Goal: Communication & Community: Answer question/provide support

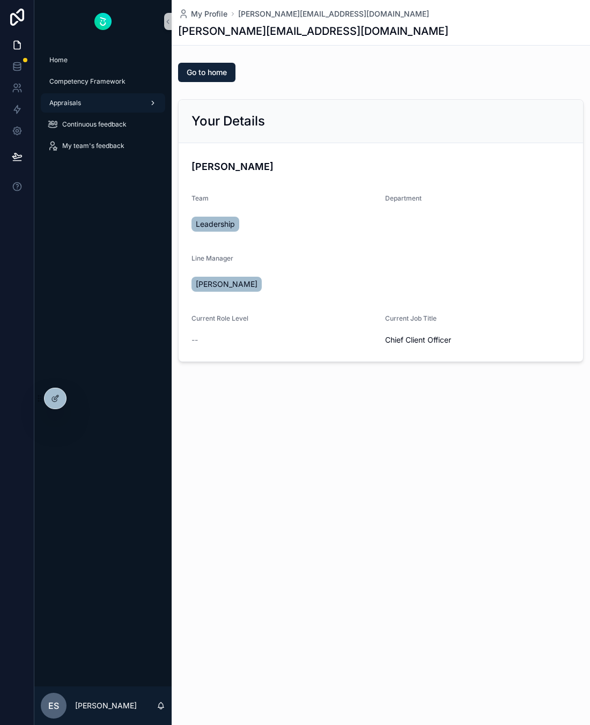
click at [93, 107] on div "Appraisals" at bounding box center [102, 102] width 111 height 17
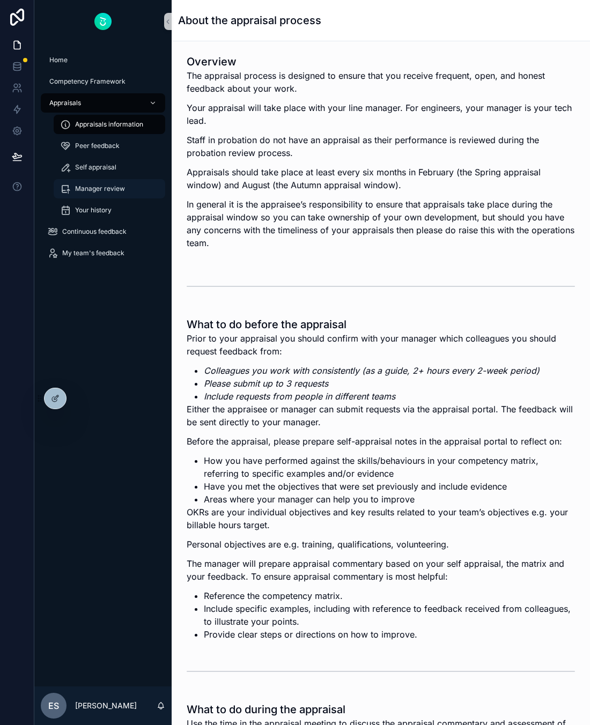
click at [109, 183] on div "Manager review" at bounding box center [109, 188] width 99 height 17
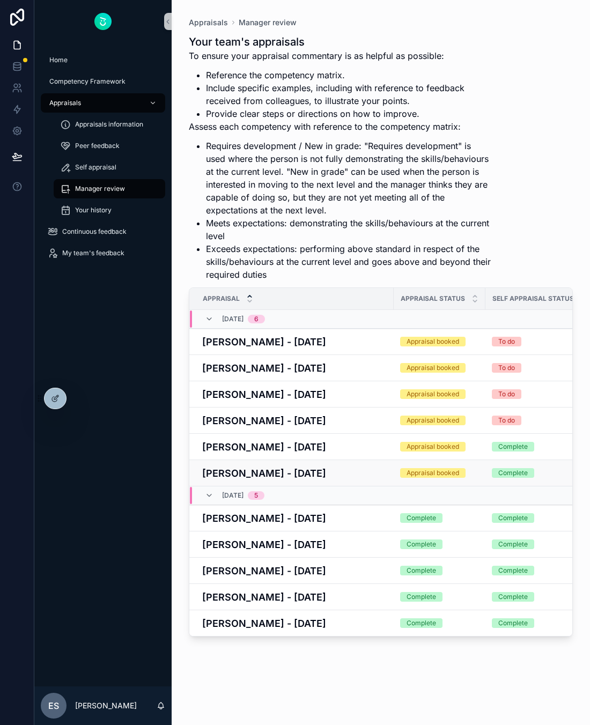
click at [354, 471] on h4 "[PERSON_NAME] - [DATE]" at bounding box center [294, 473] width 185 height 14
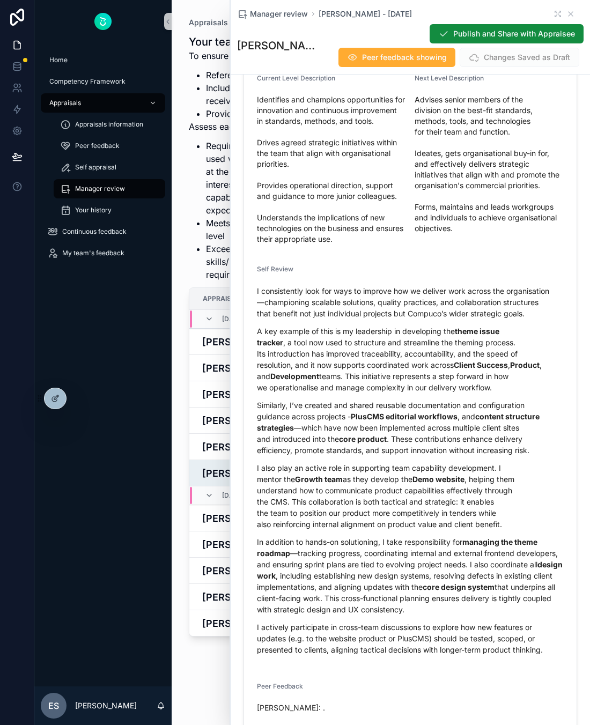
scroll to position [8080, 0]
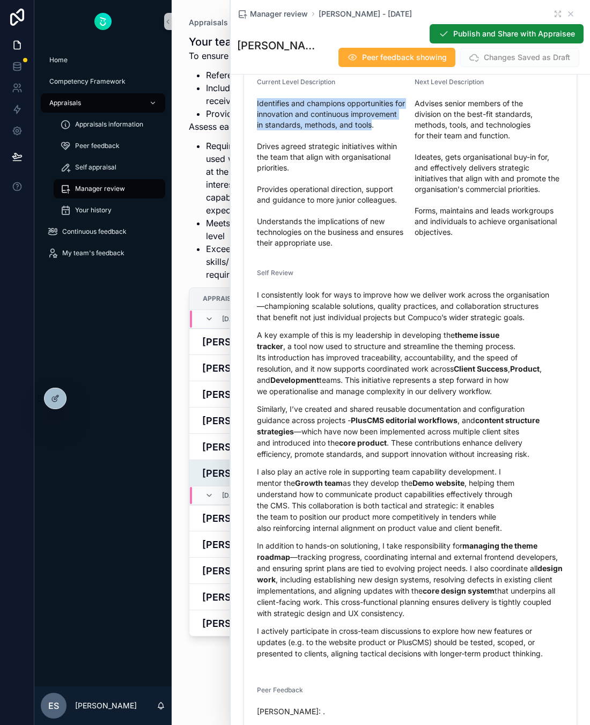
drag, startPoint x: 257, startPoint y: 146, endPoint x: 363, endPoint y: 176, distance: 110.2
click at [363, 176] on span "Identifies and champions opportunities for innovation and continuous improvemen…" at bounding box center [331, 173] width 149 height 150
click at [353, 196] on span "Identifies and champions opportunities for innovation and continuous improvemen…" at bounding box center [331, 173] width 149 height 150
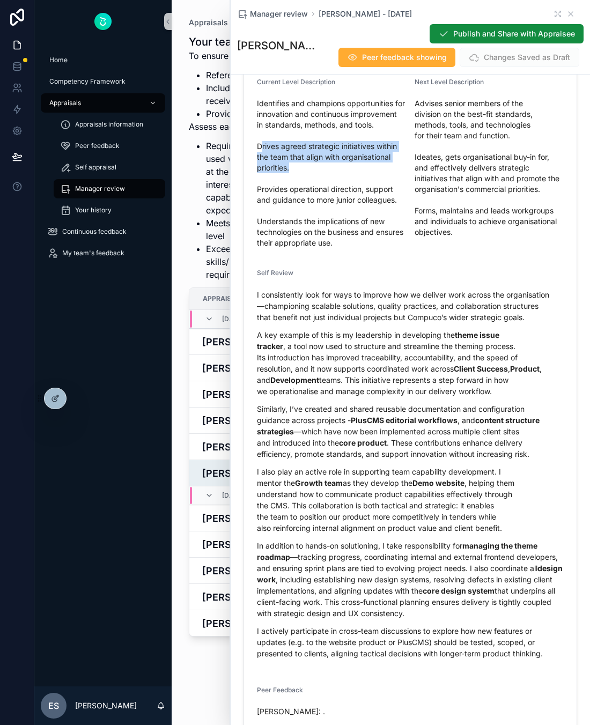
drag, startPoint x: 261, startPoint y: 202, endPoint x: 291, endPoint y: 223, distance: 36.6
click at [291, 223] on span "Identifies and champions opportunities for innovation and continuous improvemen…" at bounding box center [331, 173] width 149 height 150
click at [299, 225] on span "Identifies and champions opportunities for innovation and continuous improvemen…" at bounding box center [331, 173] width 149 height 150
drag, startPoint x: 299, startPoint y: 225, endPoint x: 258, endPoint y: 203, distance: 46.5
click at [258, 203] on span "Identifies and champions opportunities for innovation and continuous improvemen…" at bounding box center [331, 173] width 149 height 150
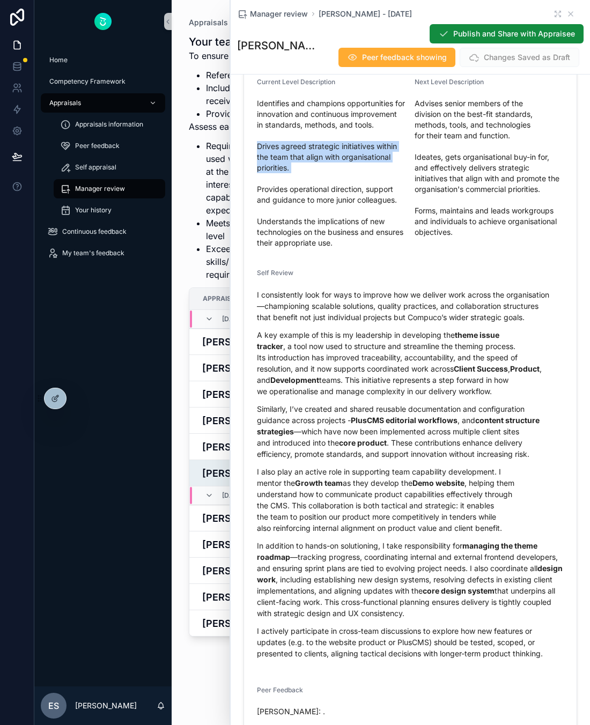
click at [258, 203] on span "Identifies and champions opportunities for innovation and continuous improvemen…" at bounding box center [331, 173] width 149 height 150
drag, startPoint x: 258, startPoint y: 203, endPoint x: 296, endPoint y: 218, distance: 40.9
click at [296, 218] on span "Identifies and champions opportunities for innovation and continuous improvemen…" at bounding box center [331, 173] width 149 height 150
click at [296, 217] on span "Identifies and champions opportunities for innovation and continuous improvemen…" at bounding box center [331, 173] width 149 height 150
drag, startPoint x: 296, startPoint y: 217, endPoint x: 257, endPoint y: 191, distance: 46.8
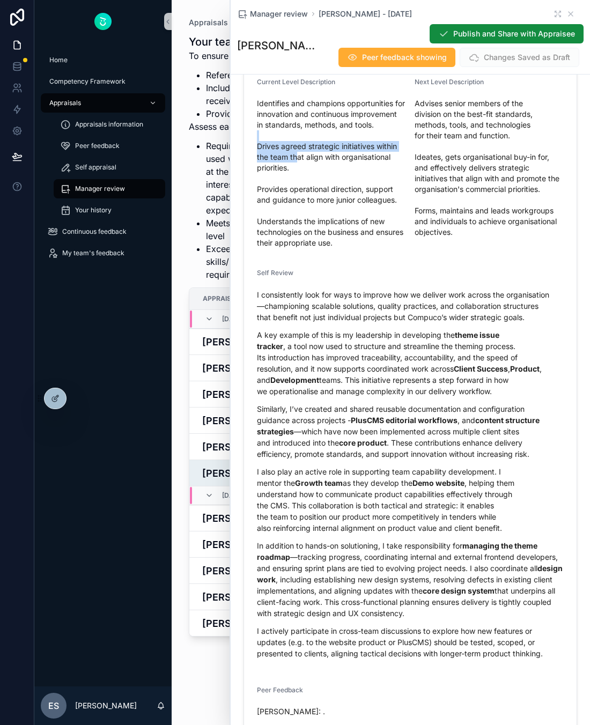
click at [257, 191] on span "Identifies and champions opportunities for innovation and continuous improvemen…" at bounding box center [331, 173] width 149 height 150
click at [285, 219] on span "Identifies and champions opportunities for innovation and continuous improvemen…" at bounding box center [331, 173] width 149 height 150
drag, startPoint x: 285, startPoint y: 220, endPoint x: 268, endPoint y: 193, distance: 32.3
click at [268, 193] on span "Identifies and champions opportunities for innovation and continuous improvemen…" at bounding box center [331, 173] width 149 height 150
click at [276, 205] on span "Identifies and champions opportunities for innovation and continuous improvemen…" at bounding box center [331, 173] width 149 height 150
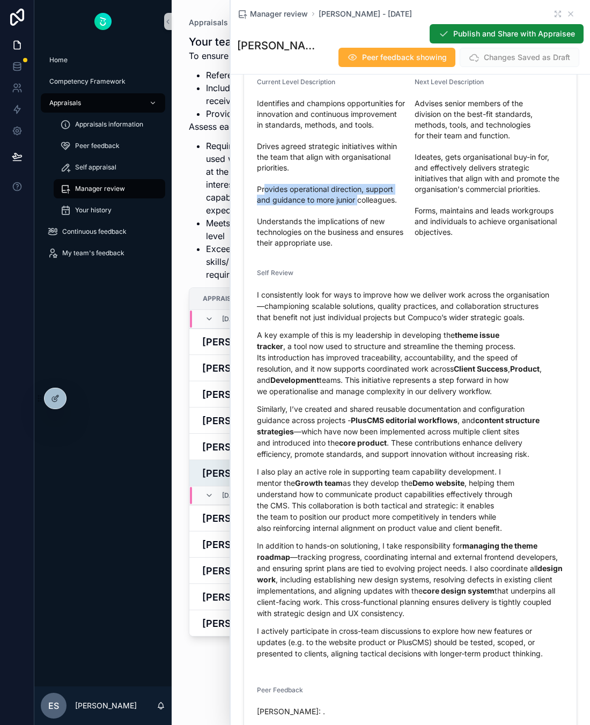
drag, startPoint x: 265, startPoint y: 240, endPoint x: 358, endPoint y: 254, distance: 93.8
click at [358, 248] on span "Identifies and champions opportunities for innovation and continuous improvemen…" at bounding box center [331, 173] width 149 height 150
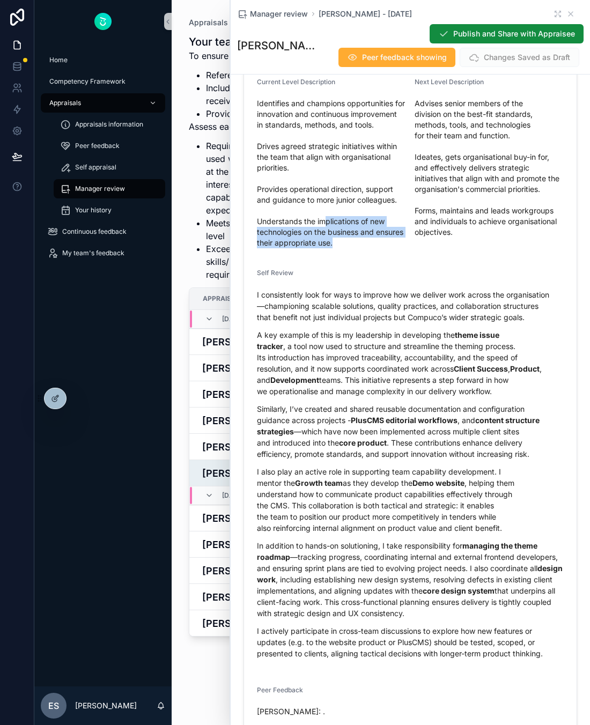
drag, startPoint x: 371, startPoint y: 298, endPoint x: 326, endPoint y: 273, distance: 50.9
click at [326, 248] on span "Identifies and champions opportunities for innovation and continuous improvemen…" at bounding box center [331, 173] width 149 height 150
click at [306, 248] on span "Identifies and champions opportunities for innovation and continuous improvemen…" at bounding box center [331, 173] width 149 height 150
drag, startPoint x: 275, startPoint y: 276, endPoint x: 366, endPoint y: 294, distance: 92.8
click at [366, 248] on span "Identifies and champions opportunities for innovation and continuous improvemen…" at bounding box center [331, 173] width 149 height 150
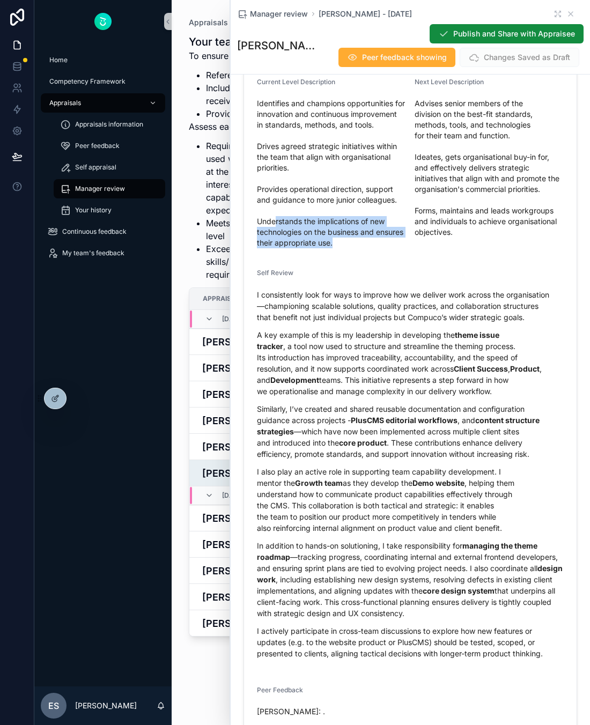
click at [366, 248] on span "Identifies and champions opportunities for innovation and continuous improvemen…" at bounding box center [331, 173] width 149 height 150
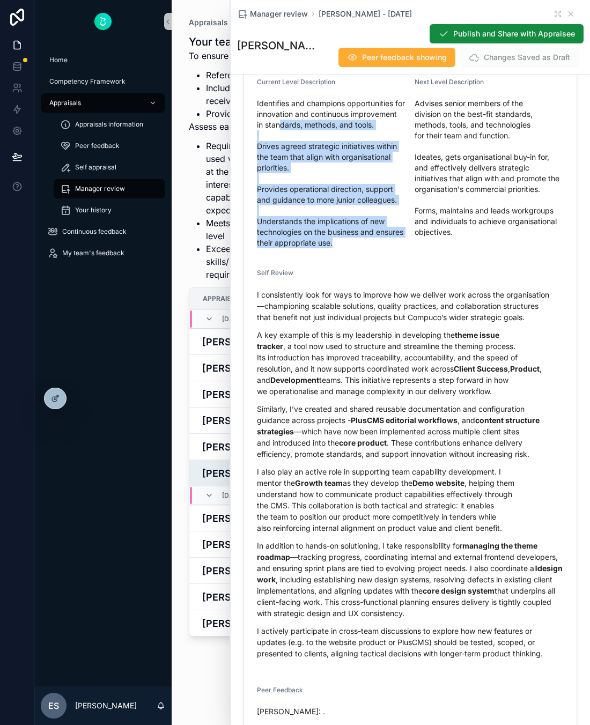
drag, startPoint x: 366, startPoint y: 294, endPoint x: 274, endPoint y: 175, distance: 150.1
click at [274, 175] on span "Identifies and champions opportunities for innovation and continuous improvemen…" at bounding box center [331, 173] width 149 height 150
click at [289, 248] on span "Identifies and champions opportunities for innovation and continuous improvemen…" at bounding box center [331, 173] width 149 height 150
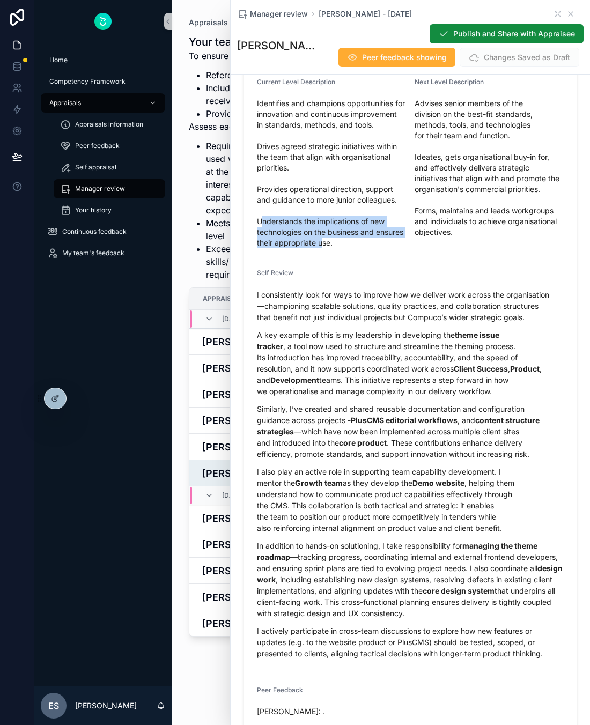
drag, startPoint x: 262, startPoint y: 274, endPoint x: 353, endPoint y: 298, distance: 94.3
click at [353, 248] on span "Identifies and champions opportunities for innovation and continuous improvemen…" at bounding box center [331, 173] width 149 height 150
drag, startPoint x: 365, startPoint y: 298, endPoint x: 258, endPoint y: 272, distance: 109.9
click at [258, 248] on span "Identifies and champions opportunities for innovation and continuous improvemen…" at bounding box center [331, 173] width 149 height 150
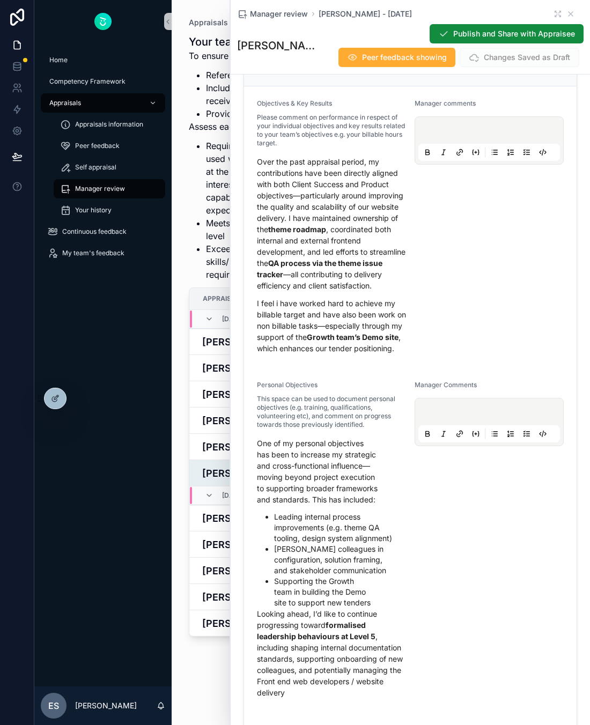
scroll to position [8972, 0]
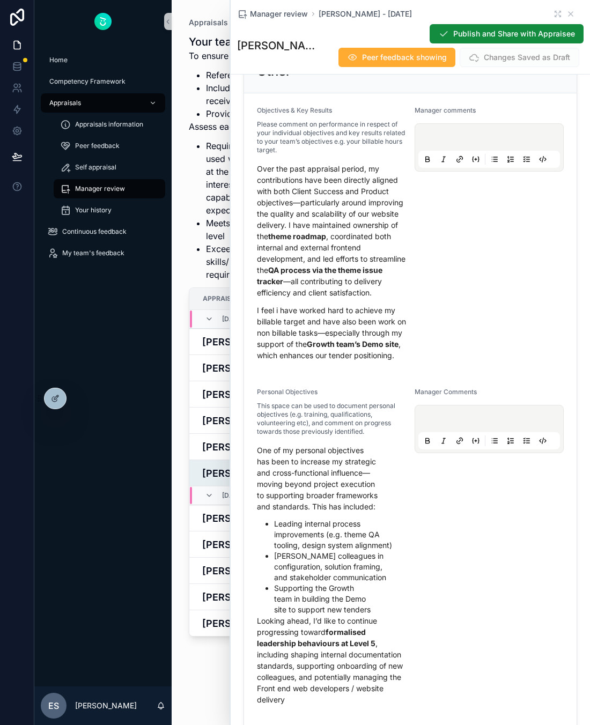
click at [318, 269] on p "Over the past appraisal period, my contributions have been directly aligned wit…" at bounding box center [331, 230] width 149 height 135
drag, startPoint x: 287, startPoint y: 361, endPoint x: 341, endPoint y: 392, distance: 62.9
click at [341, 361] on p "I feel i have worked hard to achieve my billable target and have also been work…" at bounding box center [331, 332] width 149 height 56
click at [338, 361] on p "I feel i have worked hard to achieve my billable target and have also been work…" at bounding box center [331, 332] width 149 height 56
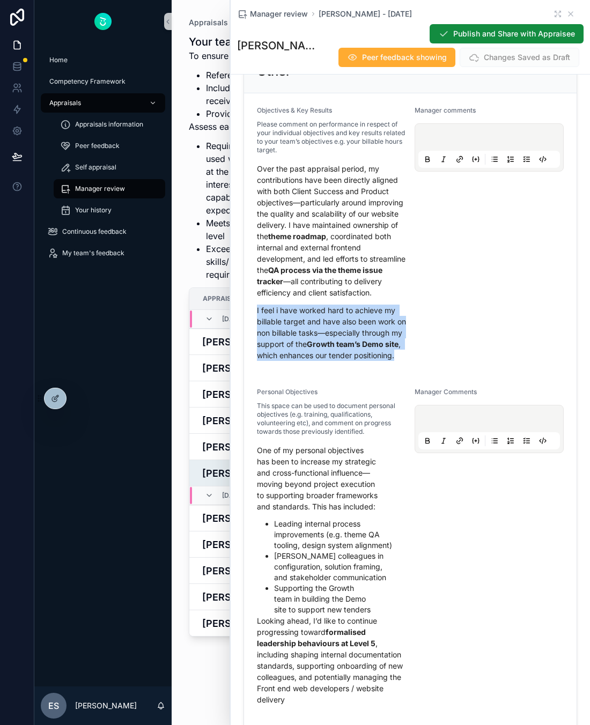
drag, startPoint x: 375, startPoint y: 427, endPoint x: 257, endPoint y: 366, distance: 133.1
click at [257, 361] on p "I feel i have worked hard to achieve my billable target and have also been work…" at bounding box center [331, 332] width 149 height 56
click at [261, 361] on p "I feel i have worked hard to achieve my billable target and have also been work…" at bounding box center [331, 332] width 149 height 56
drag, startPoint x: 257, startPoint y: 362, endPoint x: 351, endPoint y: 421, distance: 111.1
click at [351, 361] on p "I feel i have worked hard to achieve my billable target and have also been work…" at bounding box center [331, 332] width 149 height 56
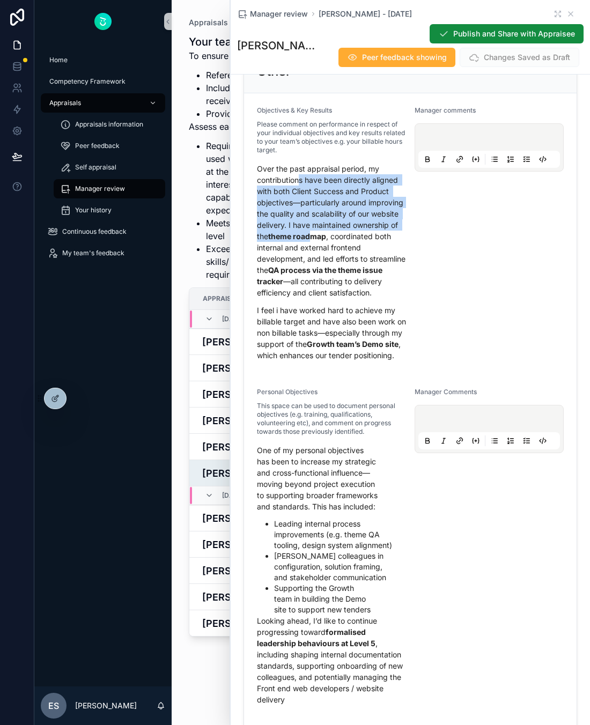
drag, startPoint x: 300, startPoint y: 230, endPoint x: 315, endPoint y: 291, distance: 62.4
click at [315, 291] on p "Over the past appraisal period, my contributions have been directly aligned wit…" at bounding box center [331, 230] width 149 height 135
click at [315, 241] on strong "theme roadmap" at bounding box center [297, 236] width 58 height 9
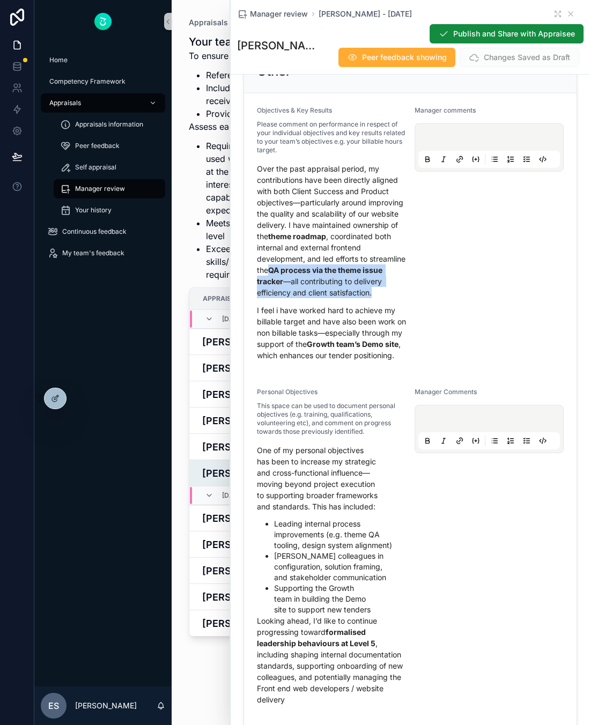
drag, startPoint x: 308, startPoint y: 326, endPoint x: 379, endPoint y: 348, distance: 74.4
click at [379, 298] on p "Over the past appraisal period, my contributions have been directly aligned wit…" at bounding box center [331, 230] width 149 height 135
click at [376, 298] on p "Over the past appraisal period, my contributions have been directly aligned wit…" at bounding box center [331, 230] width 149 height 135
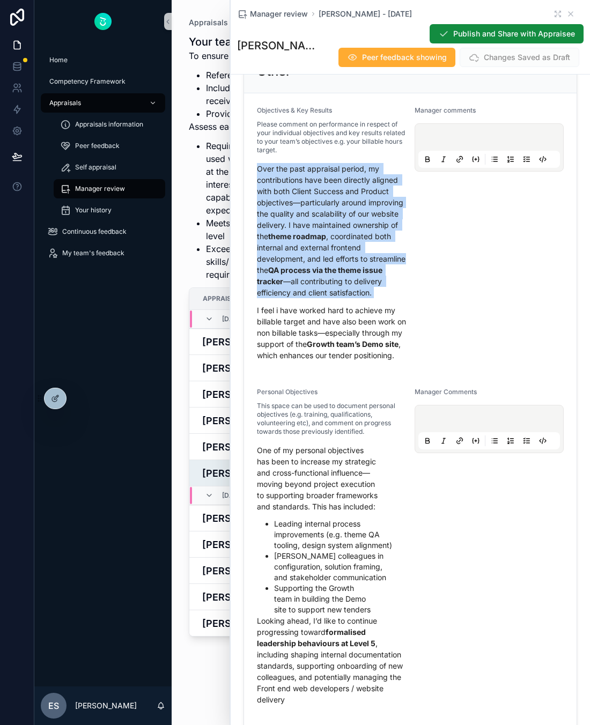
drag, startPoint x: 376, startPoint y: 350, endPoint x: 259, endPoint y: 219, distance: 175.4
click at [259, 219] on p "Over the past appraisal period, my contributions have been directly aligned wit…" at bounding box center [331, 230] width 149 height 135
click at [258, 222] on p "Over the past appraisal period, my contributions have been directly aligned wit…" at bounding box center [331, 230] width 149 height 135
drag, startPoint x: 258, startPoint y: 222, endPoint x: 374, endPoint y: 350, distance: 171.9
click at [374, 298] on p "Over the past appraisal period, my contributions have been directly aligned wit…" at bounding box center [331, 230] width 149 height 135
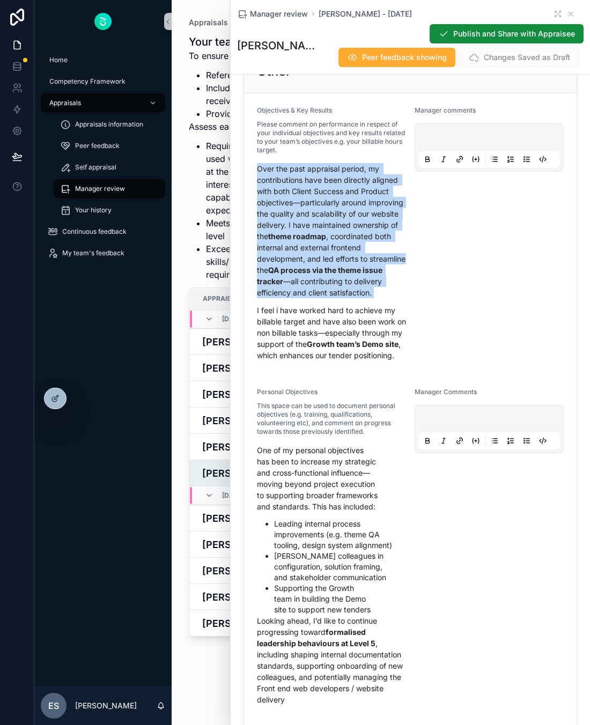
click at [374, 298] on p "Over the past appraisal period, my contributions have been directly aligned wit…" at bounding box center [331, 230] width 149 height 135
drag, startPoint x: 374, startPoint y: 350, endPoint x: 261, endPoint y: 229, distance: 165.0
click at [261, 229] on p "Over the past appraisal period, my contributions have been directly aligned wit…" at bounding box center [331, 230] width 149 height 135
click at [281, 237] on p "Over the past appraisal period, my contributions have been directly aligned wit…" at bounding box center [331, 230] width 149 height 135
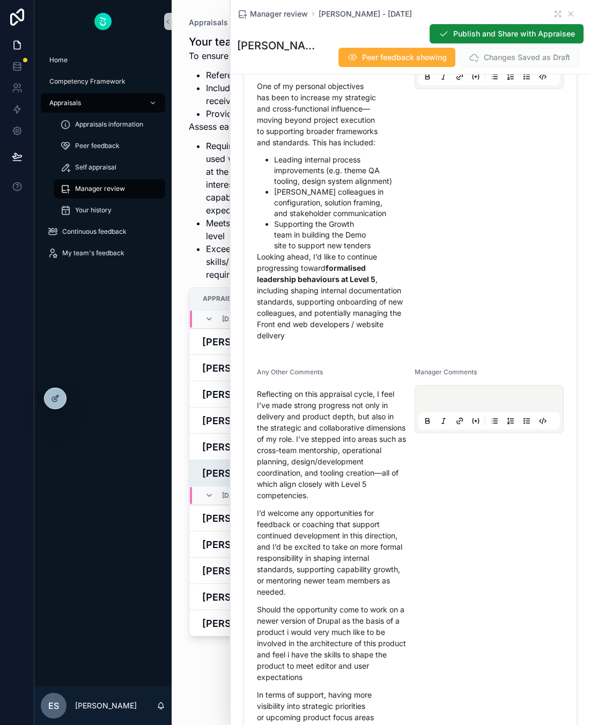
scroll to position [9337, 0]
drag, startPoint x: 257, startPoint y: 162, endPoint x: 317, endPoint y: 161, distance: 60.0
click at [317, 147] on p "One of my personal objectives has been to increase my strategic and cross-funct…" at bounding box center [331, 114] width 149 height 68
click at [291, 147] on p "One of my personal objectives has been to increase my strategic and cross-funct…" at bounding box center [331, 114] width 149 height 68
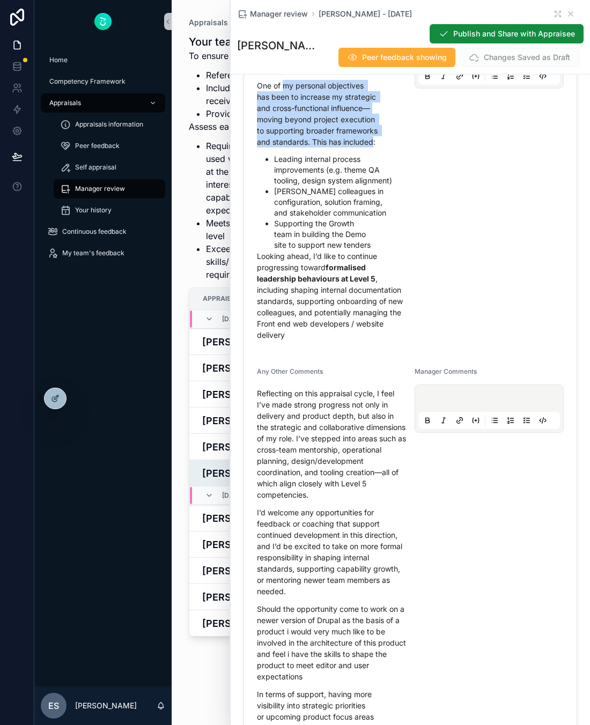
drag, startPoint x: 291, startPoint y: 153, endPoint x: 353, endPoint y: 204, distance: 81.1
click at [353, 147] on p "One of my personal objectives has been to increase my strategic and cross-funct…" at bounding box center [331, 114] width 149 height 68
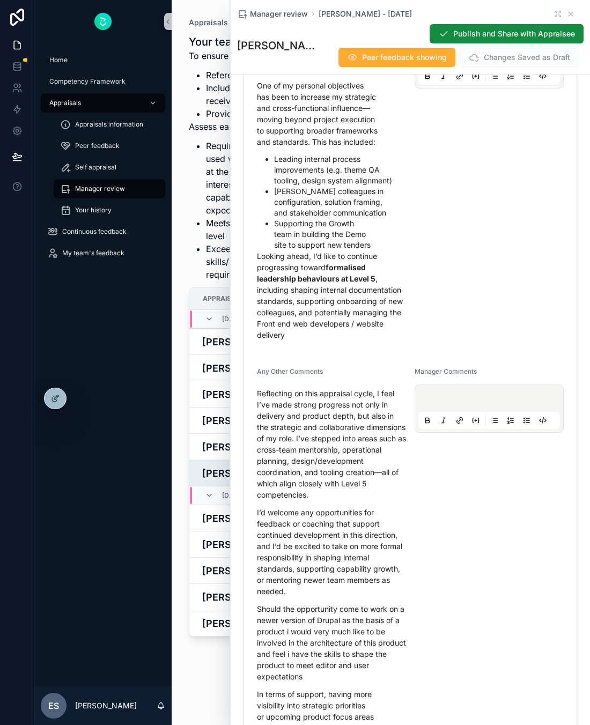
click at [308, 186] on li "Leading internal process improvements (e.g. theme QA tooling, design system ali…" at bounding box center [340, 170] width 132 height 32
drag, startPoint x: 273, startPoint y: 224, endPoint x: 341, endPoint y: 252, distance: 73.6
click at [341, 250] on ul "Leading internal process improvements (e.g. theme QA tooling, design system ali…" at bounding box center [331, 202] width 149 height 96
drag, startPoint x: 280, startPoint y: 262, endPoint x: 328, endPoint y: 294, distance: 57.4
click at [328, 250] on ul "Leading internal process improvements (e.g. theme QA tooling, design system ali…" at bounding box center [331, 202] width 149 height 96
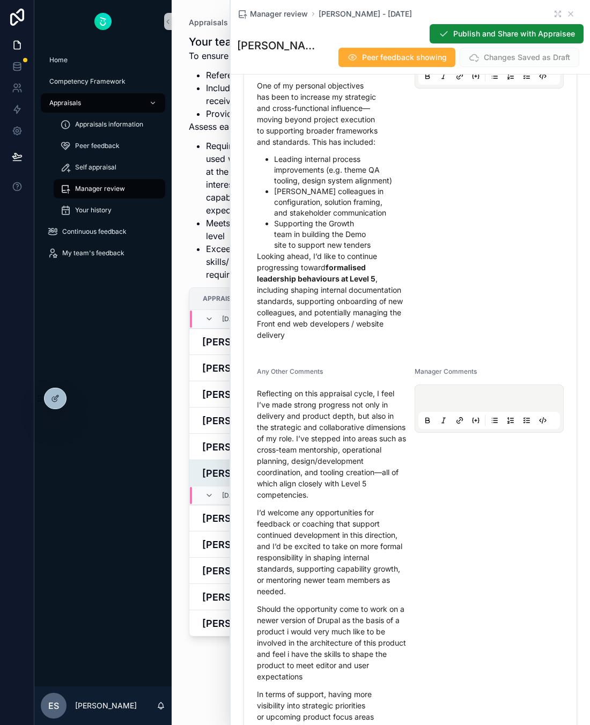
click at [316, 328] on p "Looking ahead, I’d like to continue progressing toward formalised leadership be…" at bounding box center [331, 295] width 149 height 90
drag, startPoint x: 263, startPoint y: 318, endPoint x: 318, endPoint y: 325, distance: 56.2
click at [319, 325] on p "Looking ahead, I’d like to continue progressing toward formalised leadership be…" at bounding box center [331, 295] width 149 height 90
click at [318, 325] on p "Looking ahead, I’d like to continue progressing toward formalised leadership be…" at bounding box center [331, 295] width 149 height 90
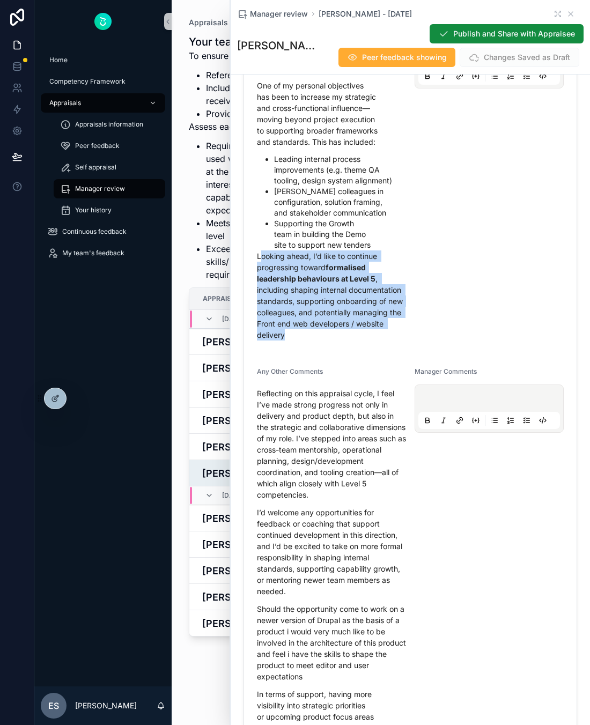
drag, startPoint x: 259, startPoint y: 320, endPoint x: 329, endPoint y: 399, distance: 105.2
click at [329, 340] on p "Looking ahead, I’d like to continue progressing toward formalised leadership be…" at bounding box center [331, 295] width 149 height 90
click at [328, 340] on p "Looking ahead, I’d like to continue progressing toward formalised leadership be…" at bounding box center [331, 295] width 149 height 90
drag, startPoint x: 328, startPoint y: 398, endPoint x: 265, endPoint y: 321, distance: 99.5
click at [265, 320] on p "Looking ahead, I’d like to continue progressing toward formalised leadership be…" at bounding box center [331, 295] width 149 height 90
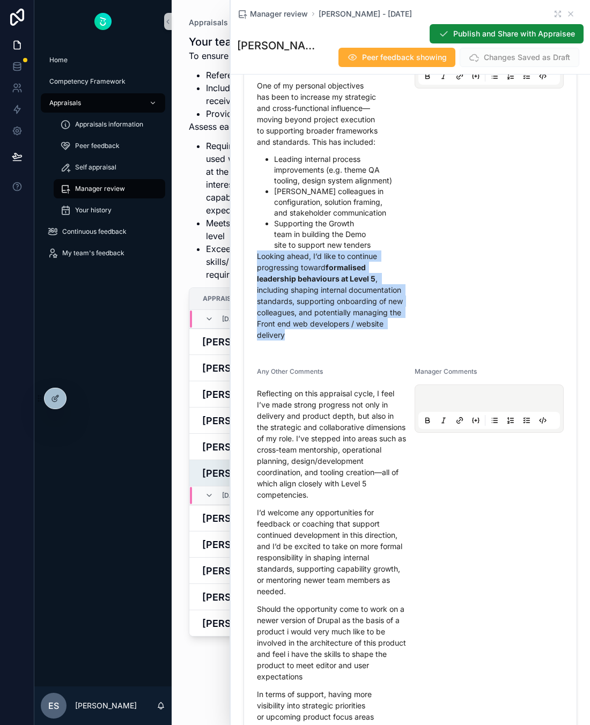
click at [265, 322] on p "Looking ahead, I’d like to continue progressing toward formalised leadership be…" at bounding box center [331, 295] width 149 height 90
drag, startPoint x: 255, startPoint y: 322, endPoint x: 301, endPoint y: 403, distance: 93.9
click at [301, 403] on form "Objectives & Key Results Please comment on performance in respect of your indiv…" at bounding box center [410, 248] width 332 height 1038
click at [301, 340] on p "Looking ahead, I’d like to continue progressing toward formalised leadership be…" at bounding box center [331, 295] width 149 height 90
drag, startPoint x: 301, startPoint y: 403, endPoint x: 259, endPoint y: 323, distance: 90.2
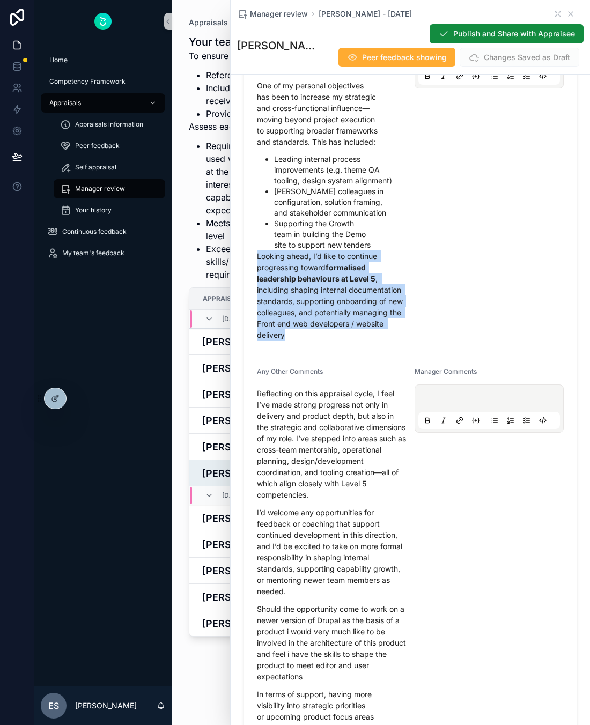
click at [259, 323] on p "Looking ahead, I’d like to continue progressing toward formalised leadership be…" at bounding box center [331, 295] width 149 height 90
drag, startPoint x: 257, startPoint y: 323, endPoint x: 324, endPoint y: 407, distance: 108.0
click at [324, 347] on span "One of my personal objectives has been to increase my strategic and cross-funct…" at bounding box center [331, 213] width 149 height 267
click at [317, 340] on p "Looking ahead, I’d like to continue progressing toward formalised leadership be…" at bounding box center [331, 295] width 149 height 90
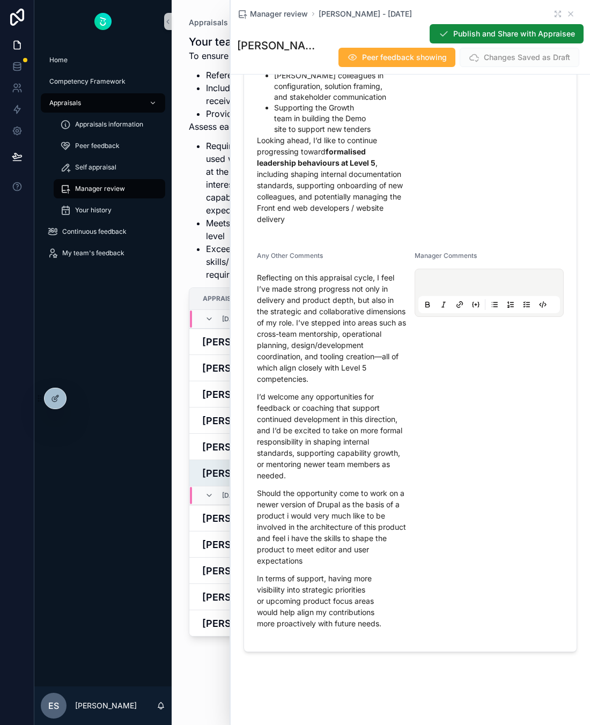
scroll to position [9478, 0]
drag, startPoint x: 373, startPoint y: 204, endPoint x: 313, endPoint y: 184, distance: 63.4
click at [313, 184] on p "Looking ahead, I’d like to continue progressing toward formalised leadership be…" at bounding box center [331, 180] width 149 height 90
click at [309, 211] on p "Looking ahead, I’d like to continue progressing toward formalised leadership be…" at bounding box center [331, 180] width 149 height 90
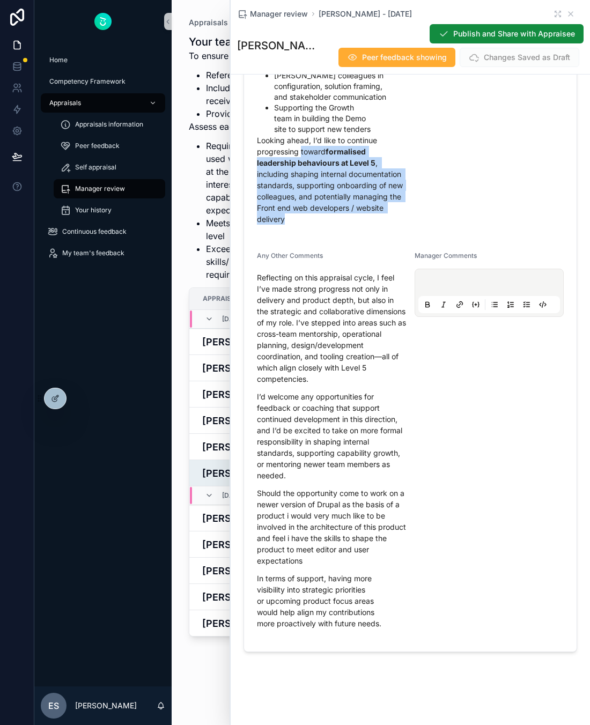
drag, startPoint x: 308, startPoint y: 266, endPoint x: 301, endPoint y: 198, distance: 69.0
click at [301, 197] on span "One of my personal objectives has been to increase my strategic and cross-funct…" at bounding box center [331, 97] width 149 height 267
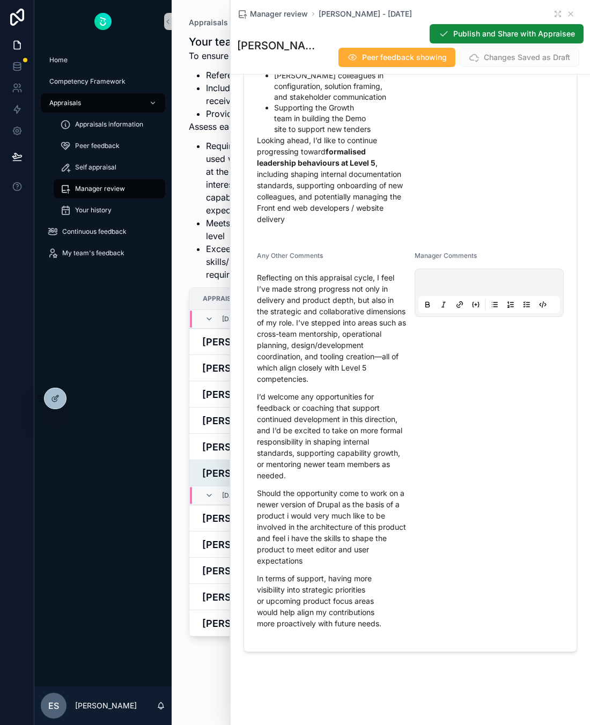
click at [309, 225] on p "Looking ahead, I’d like to continue progressing toward formalised leadership be…" at bounding box center [331, 180] width 149 height 90
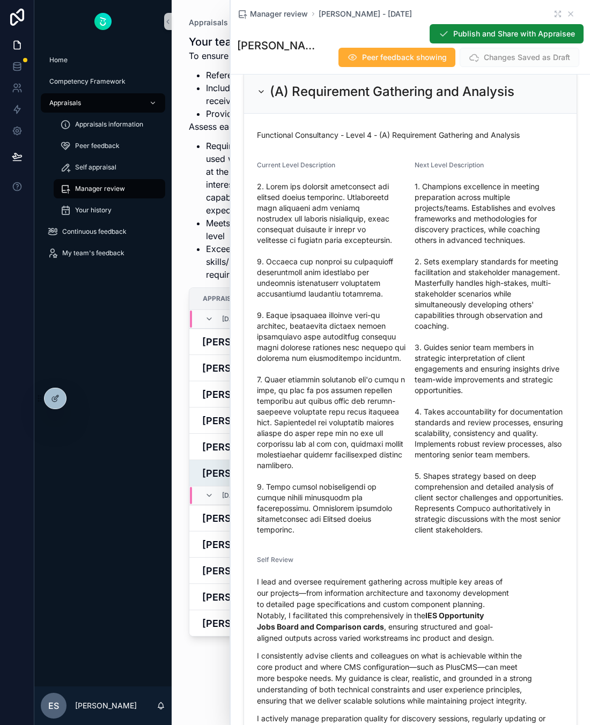
scroll to position [676, 0]
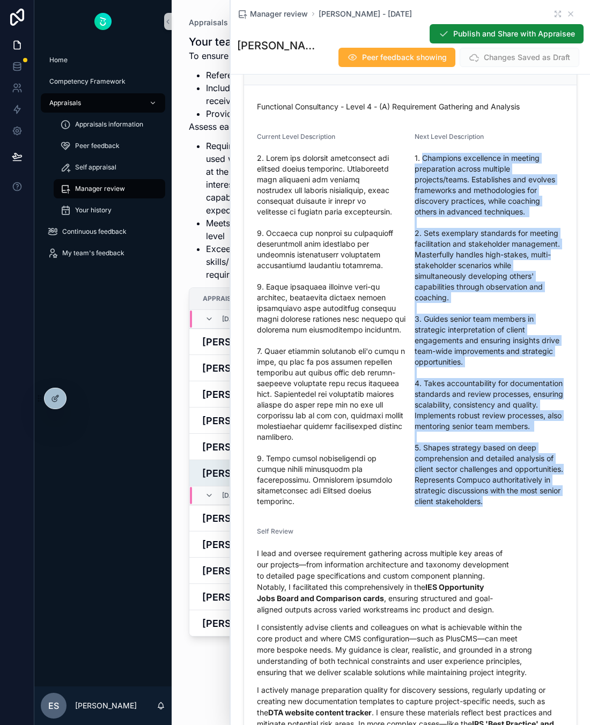
drag, startPoint x: 422, startPoint y: 162, endPoint x: 563, endPoint y: 511, distance: 375.9
click at [563, 511] on form "Functional Consultancy - Level 4 - (A) Requirement Gathering and Analysis Curre…" at bounding box center [410, 704] width 332 height 1238
drag, startPoint x: 563, startPoint y: 511, endPoint x: 480, endPoint y: 193, distance: 328.7
click at [480, 193] on form "Functional Consultancy - Level 4 - (A) Requirement Gathering and Analysis Curre…" at bounding box center [410, 704] width 332 height 1238
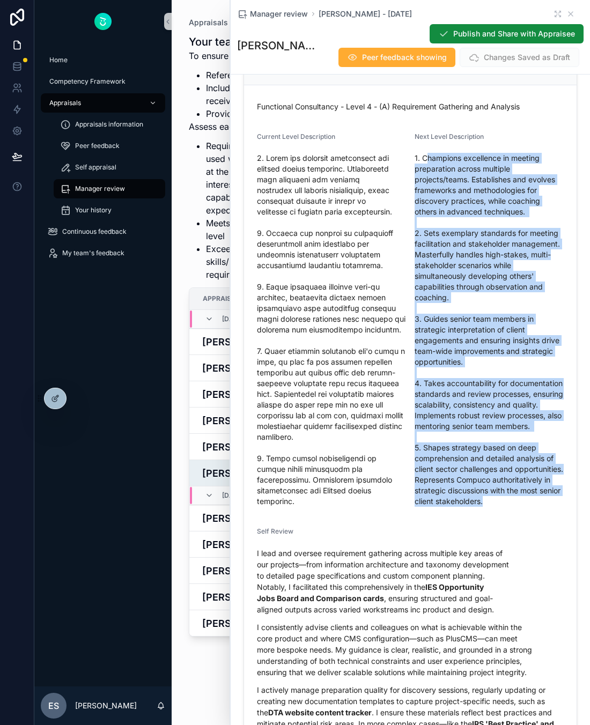
drag, startPoint x: 426, startPoint y: 161, endPoint x: 563, endPoint y: 511, distance: 376.0
click at [563, 507] on span "1. Champions excellence in meeting preparation across multiple projects/teams. …" at bounding box center [488, 330] width 149 height 354
drag, startPoint x: 563, startPoint y: 511, endPoint x: 475, endPoint y: 151, distance: 370.8
click at [475, 151] on div "1. Champions excellence in meeting preparation across multiple projects/teams. …" at bounding box center [488, 330] width 149 height 360
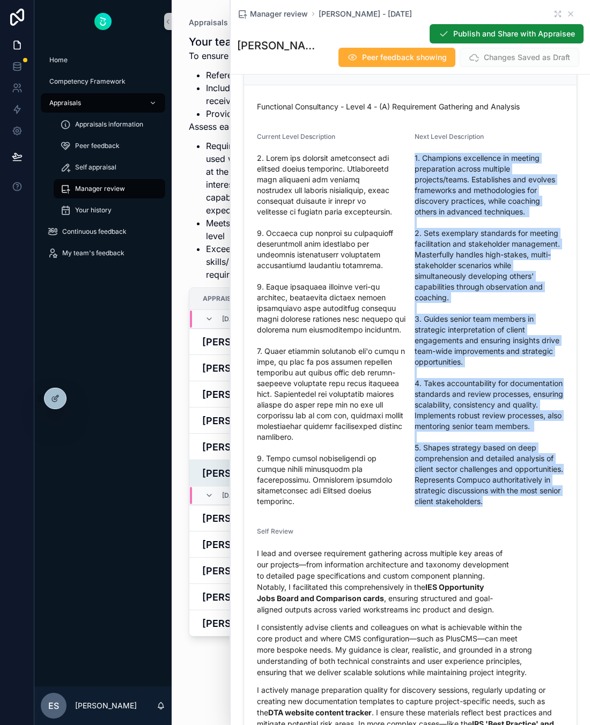
click at [419, 401] on span "1. Champions excellence in meeting preparation across multiple projects/teams. …" at bounding box center [488, 330] width 149 height 354
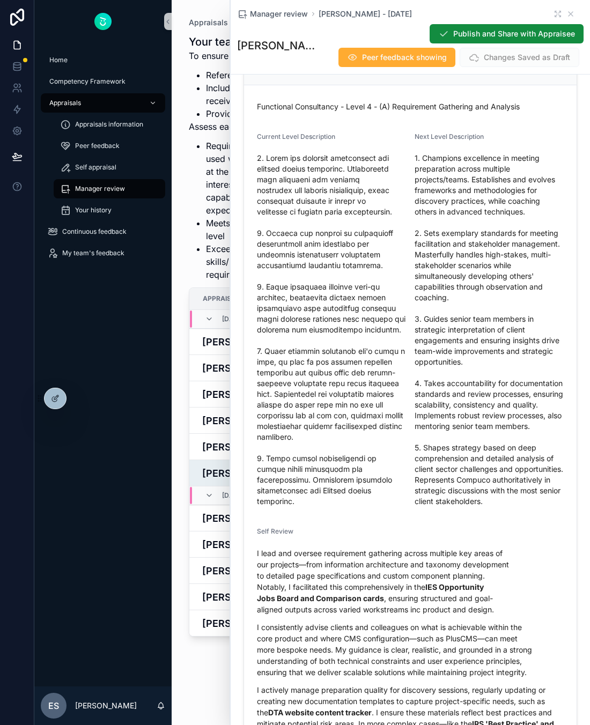
click at [466, 430] on span "1. Champions excellence in meeting preparation across multiple projects/teams. …" at bounding box center [488, 330] width 149 height 354
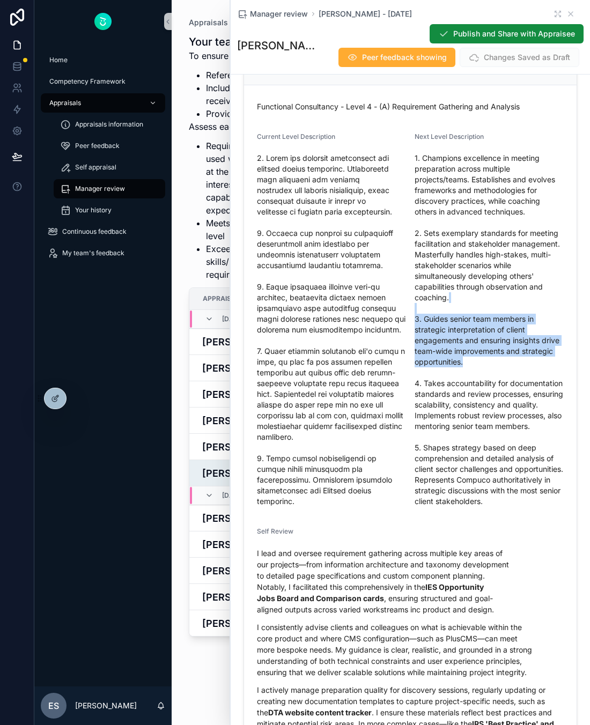
drag, startPoint x: 485, startPoint y: 360, endPoint x: 461, endPoint y: 290, distance: 73.7
click at [461, 292] on span "1. Champions excellence in meeting preparation across multiple projects/teams. …" at bounding box center [488, 330] width 149 height 354
click at [461, 290] on span "1. Champions excellence in meeting preparation across multiple projects/teams. …" at bounding box center [488, 330] width 149 height 354
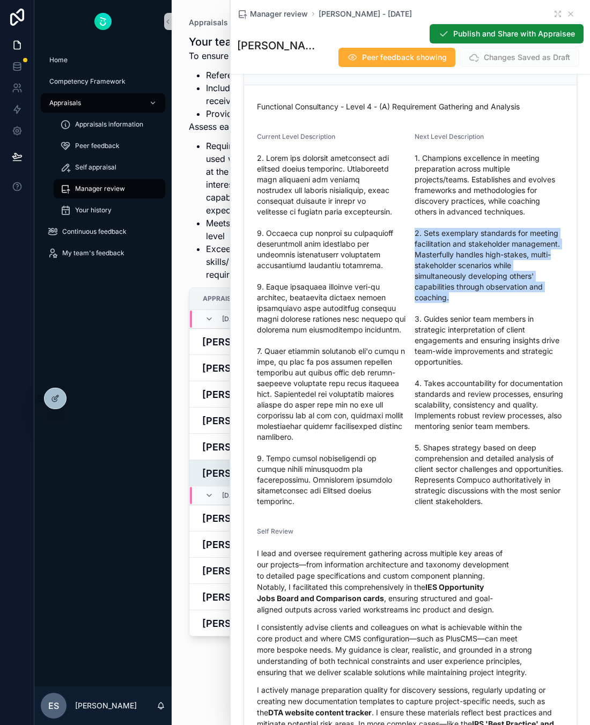
drag, startPoint x: 460, startPoint y: 301, endPoint x: 414, endPoint y: 231, distance: 83.7
click at [414, 231] on span "1. Champions excellence in meeting preparation across multiple projects/teams. …" at bounding box center [488, 330] width 149 height 354
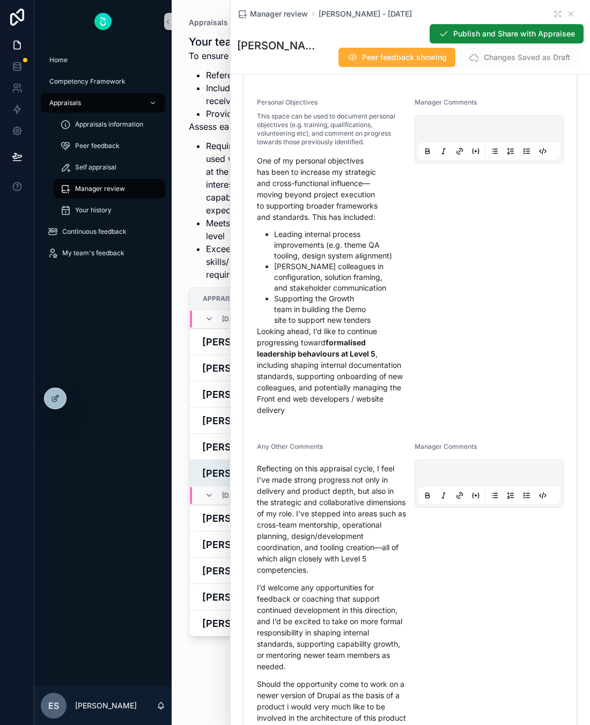
scroll to position [9207, 0]
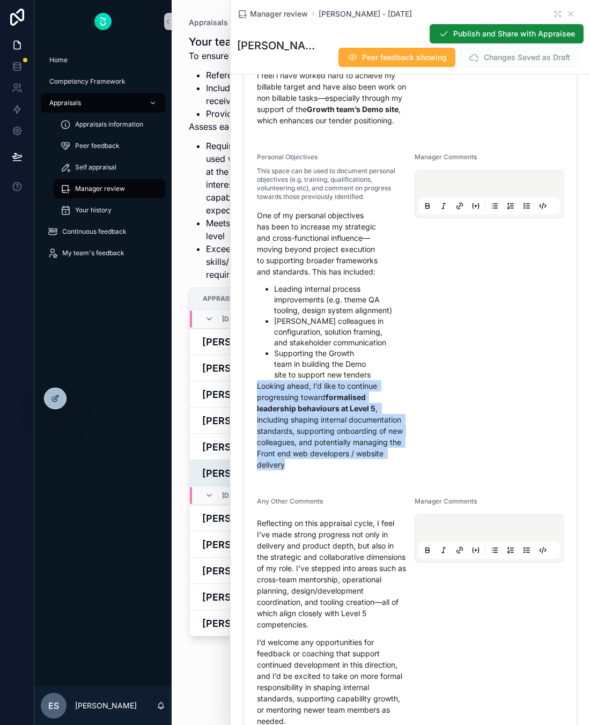
drag, startPoint x: 256, startPoint y: 451, endPoint x: 301, endPoint y: 528, distance: 89.1
click at [301, 470] on p "Looking ahead, I’d like to continue progressing toward formalised leadership be…" at bounding box center [331, 425] width 149 height 90
drag, startPoint x: 301, startPoint y: 528, endPoint x: 259, endPoint y: 456, distance: 83.1
click at [259, 456] on p "Looking ahead, I’d like to continue progressing toward formalised leadership be…" at bounding box center [331, 425] width 149 height 90
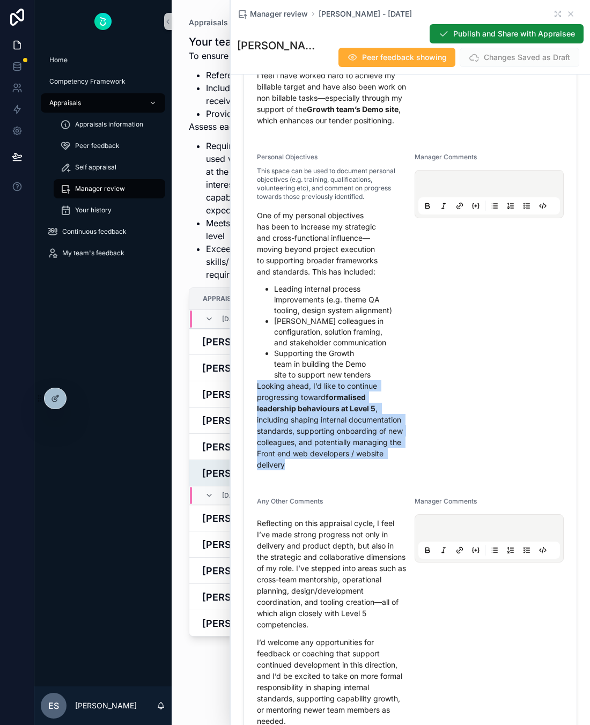
click at [257, 451] on p "Looking ahead, I’d like to continue progressing toward formalised leadership be…" at bounding box center [331, 425] width 149 height 90
drag, startPoint x: 257, startPoint y: 451, endPoint x: 287, endPoint y: 531, distance: 84.8
click at [287, 470] on p "Looking ahead, I’d like to continue progressing toward formalised leadership be…" at bounding box center [331, 425] width 149 height 90
drag, startPoint x: 287, startPoint y: 531, endPoint x: 257, endPoint y: 456, distance: 80.6
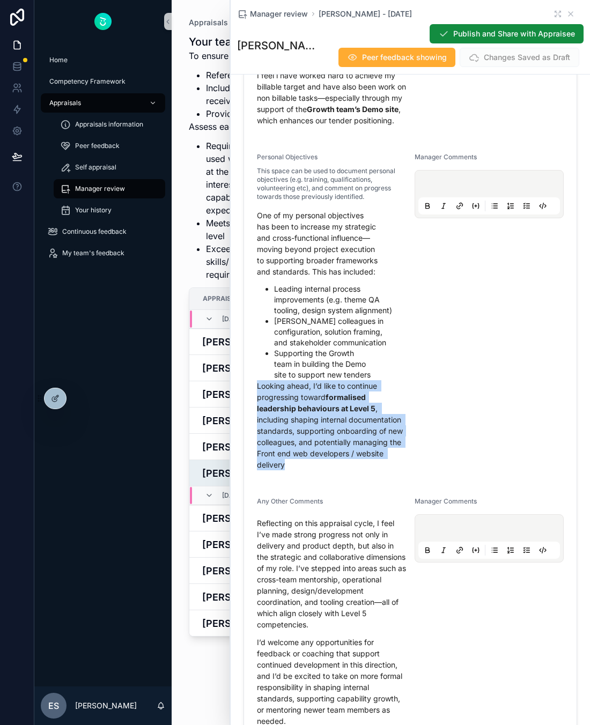
click at [257, 456] on p "Looking ahead, I’d like to continue progressing toward formalised leadership be…" at bounding box center [331, 425] width 149 height 90
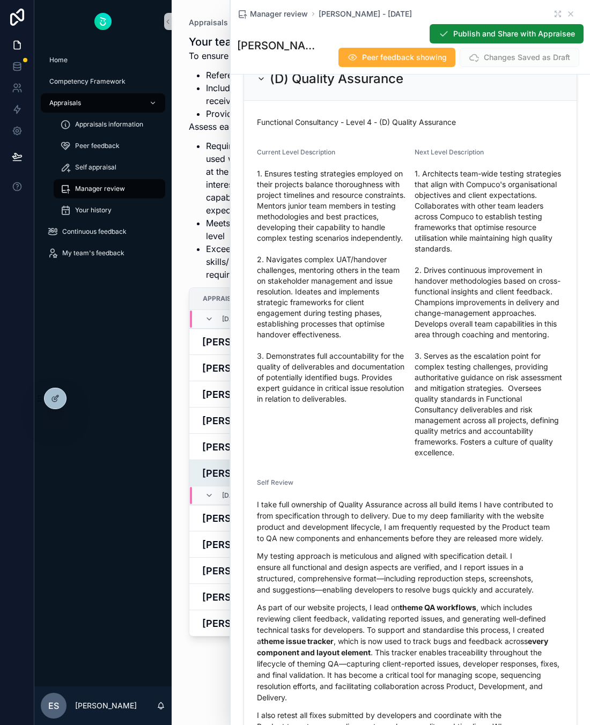
scroll to position [3903, 0]
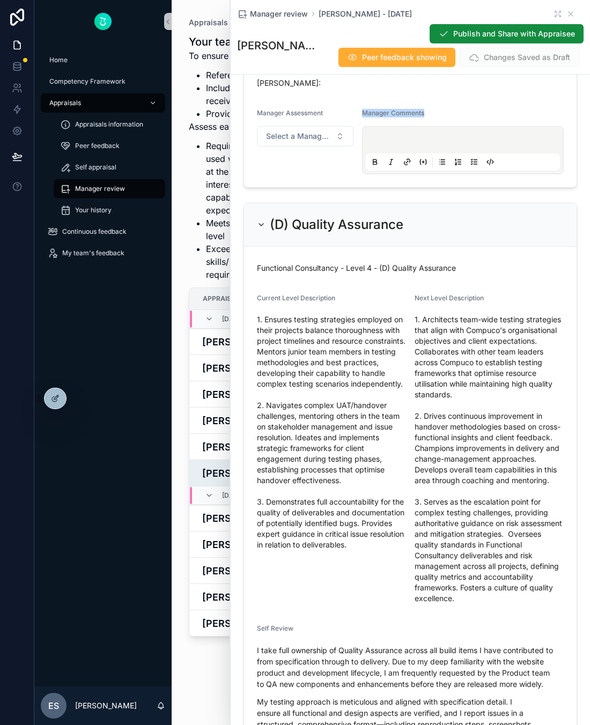
drag, startPoint x: 423, startPoint y: 156, endPoint x: 359, endPoint y: 161, distance: 65.0
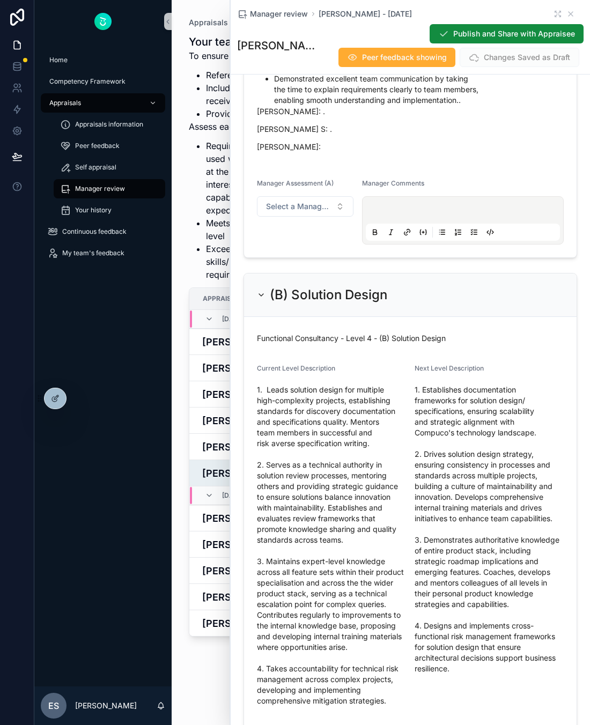
scroll to position [1721, 0]
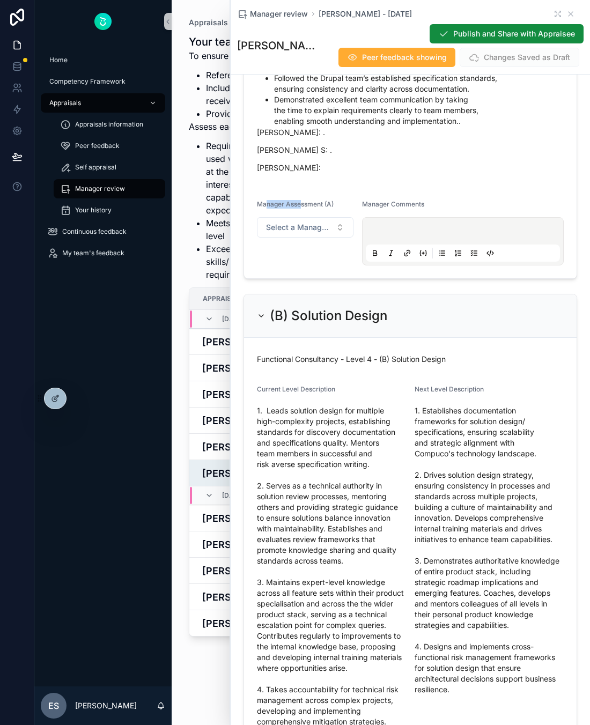
drag, startPoint x: 265, startPoint y: 227, endPoint x: 305, endPoint y: 227, distance: 39.7
click at [304, 208] on span "Manager Assessment (A)" at bounding box center [295, 204] width 77 height 8
click at [305, 208] on span "Manager Assessment (A)" at bounding box center [295, 204] width 77 height 8
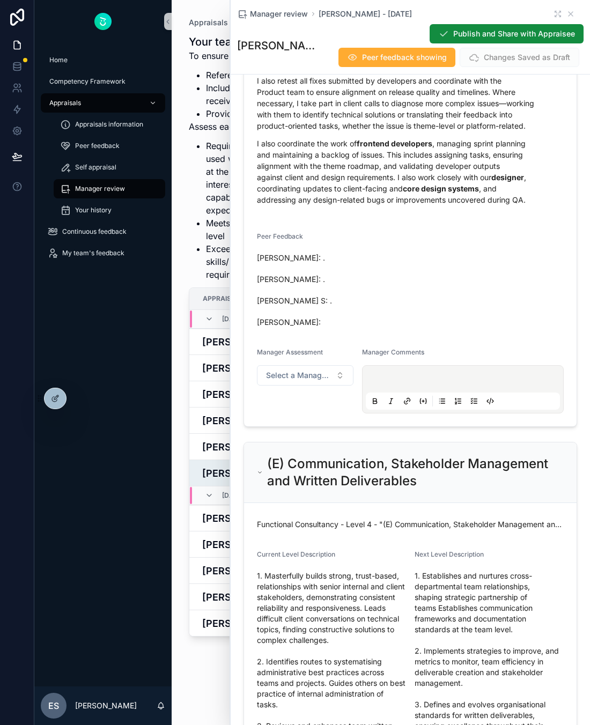
scroll to position [4685, 0]
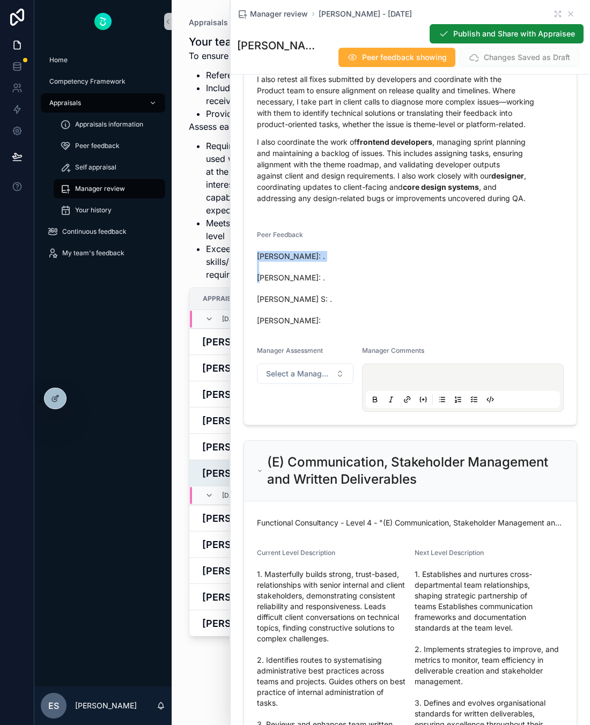
drag, startPoint x: 329, startPoint y: 301, endPoint x: 256, endPoint y: 298, distance: 73.5
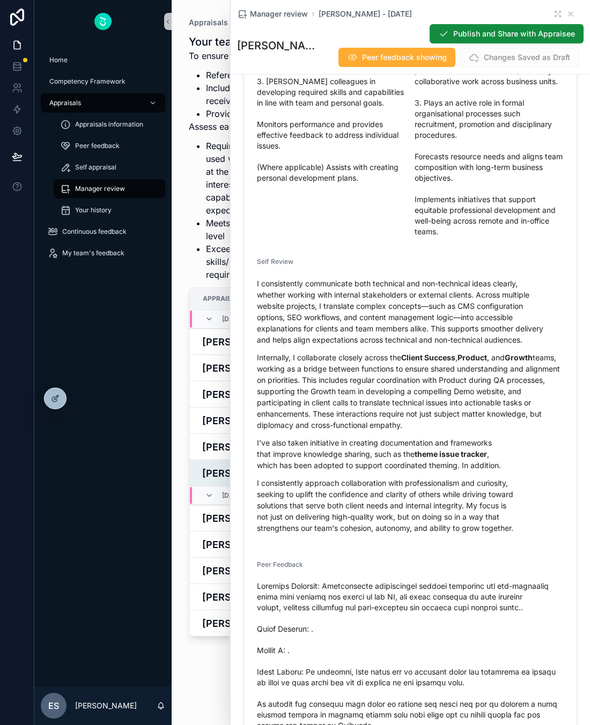
scroll to position [6584, 0]
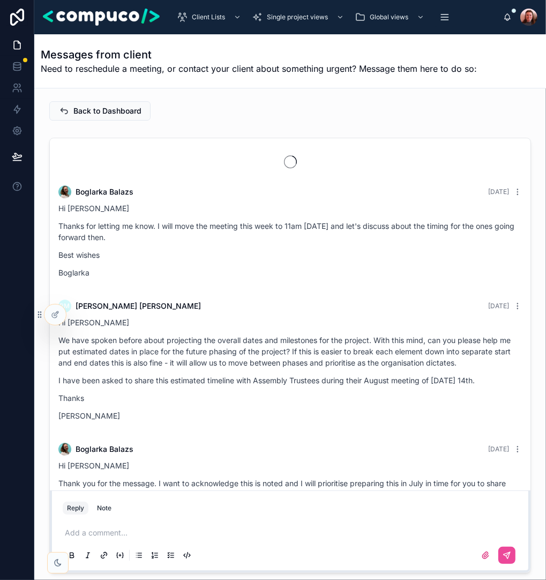
scroll to position [2238, 0]
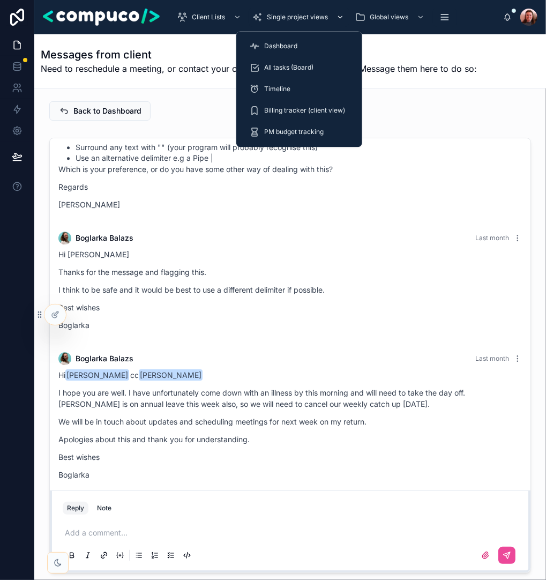
click at [304, 17] on span "Single project views" at bounding box center [297, 17] width 61 height 9
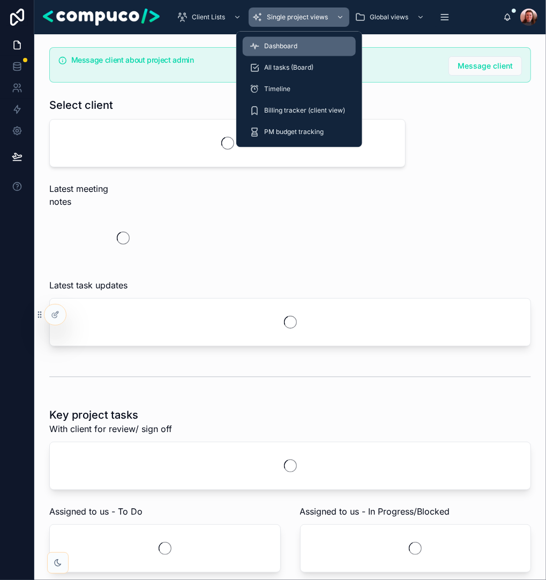
click at [295, 44] on span "Dashboard" at bounding box center [280, 46] width 33 height 9
click at [209, 105] on div "Select client" at bounding box center [227, 105] width 356 height 15
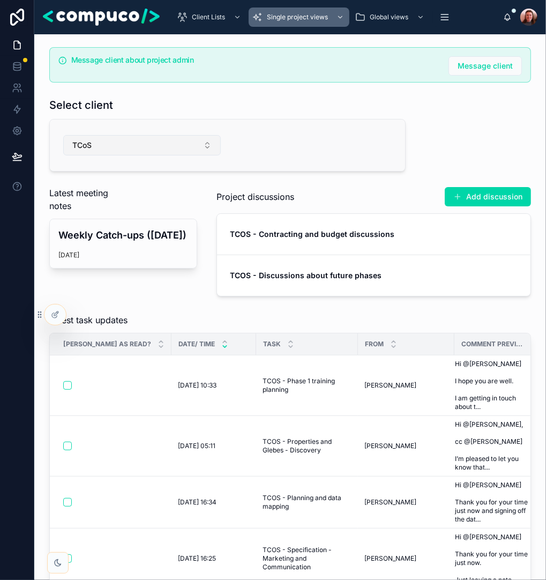
click at [191, 147] on button "TCoS" at bounding box center [142, 145] width 158 height 20
type input "***"
click at [115, 190] on div "DTA" at bounding box center [142, 188] width 152 height 17
click at [442, 136] on div "Message client about project admin Message client Select client DTA Latest meet…" at bounding box center [290, 172] width 495 height 258
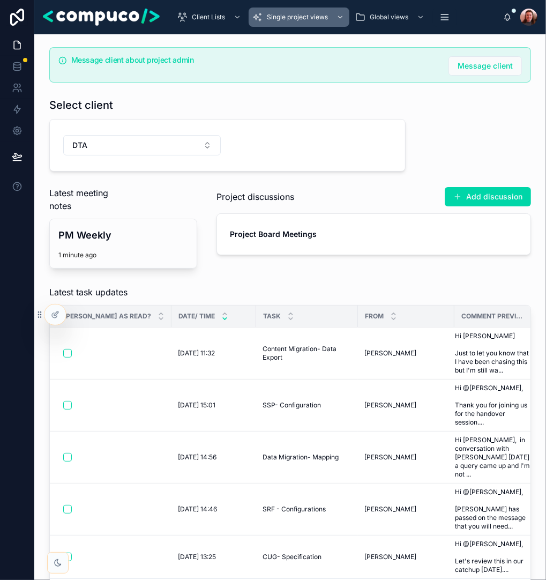
click at [459, 149] on div "Message client about project admin Message client Select client DTA Latest meet…" at bounding box center [290, 158] width 495 height 230
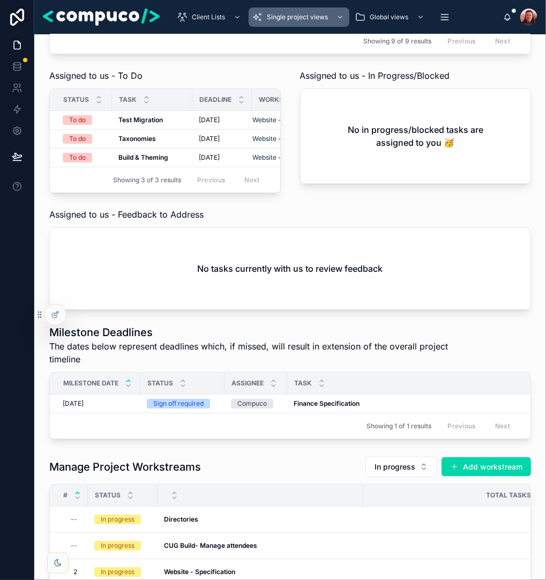
scroll to position [894, 0]
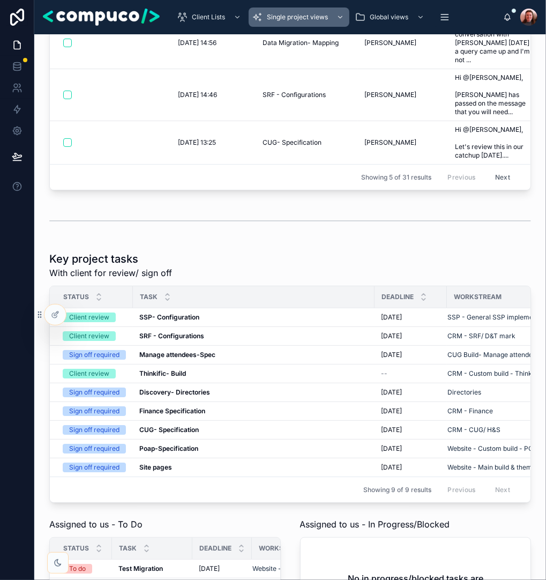
click at [298, 251] on div "Key project tasks With client for review/ sign off" at bounding box center [290, 265] width 482 height 28
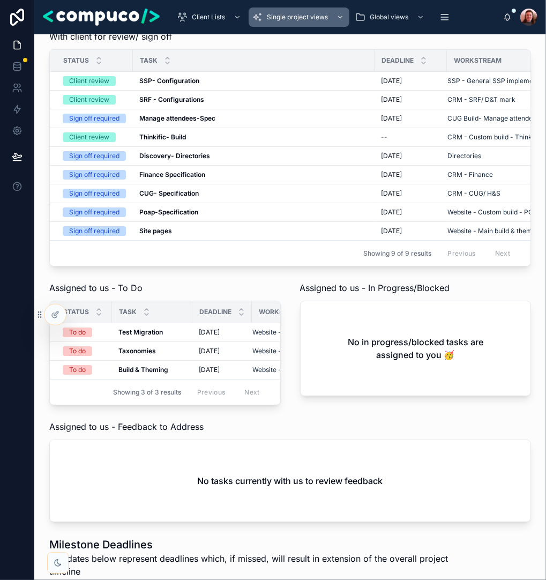
scroll to position [727, 0]
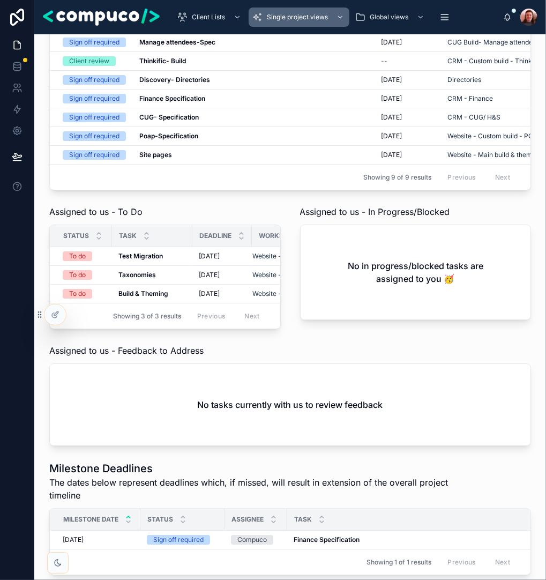
click at [293, 197] on div "Key project tasks With client for review/ sign off Status Task Deadline Workstr…" at bounding box center [290, 257] width 495 height 645
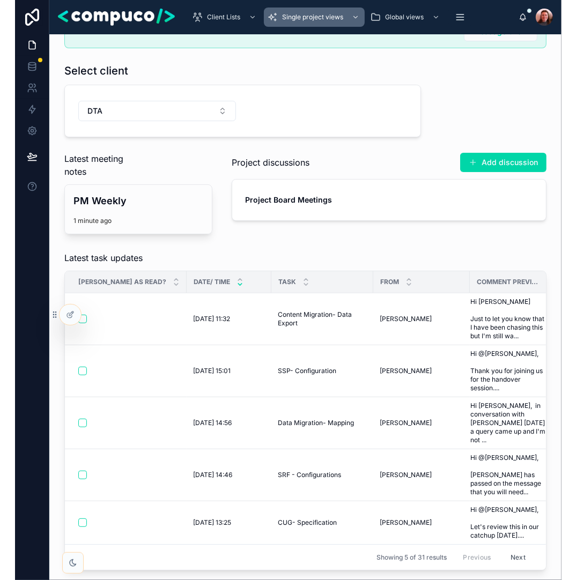
scroll to position [34, 0]
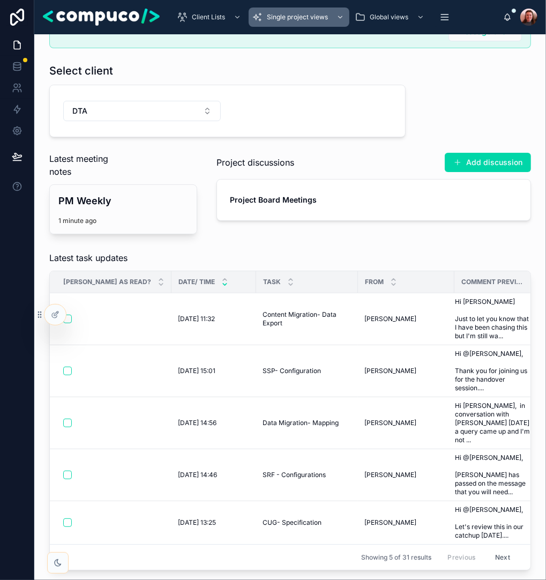
click at [337, 247] on div "Latest task updates [PERSON_NAME] as read? Date/ time Task From Comment preview…" at bounding box center [290, 411] width 495 height 328
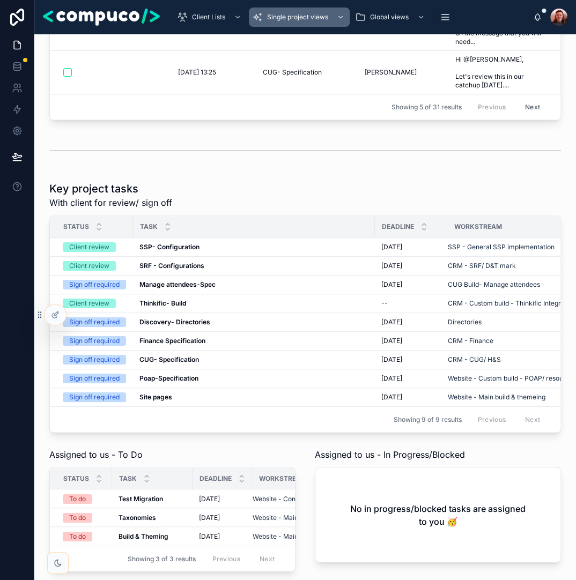
scroll to position [497, 0]
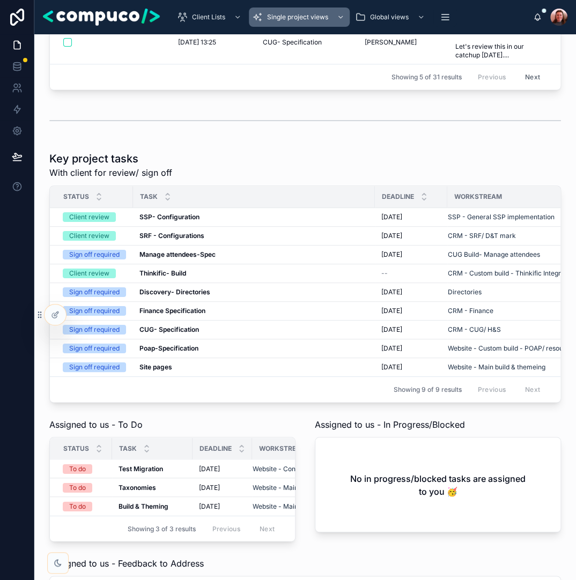
click at [309, 413] on div "Assigned to us - In Progress/Blocked No in progress/blocked tasks are assigned …" at bounding box center [437, 479] width 259 height 132
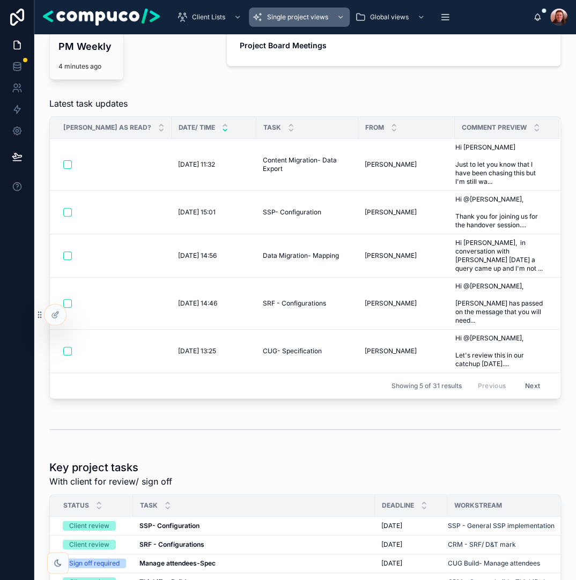
scroll to position [189, 0]
click at [274, 347] on span "CUG- Specification" at bounding box center [292, 351] width 59 height 9
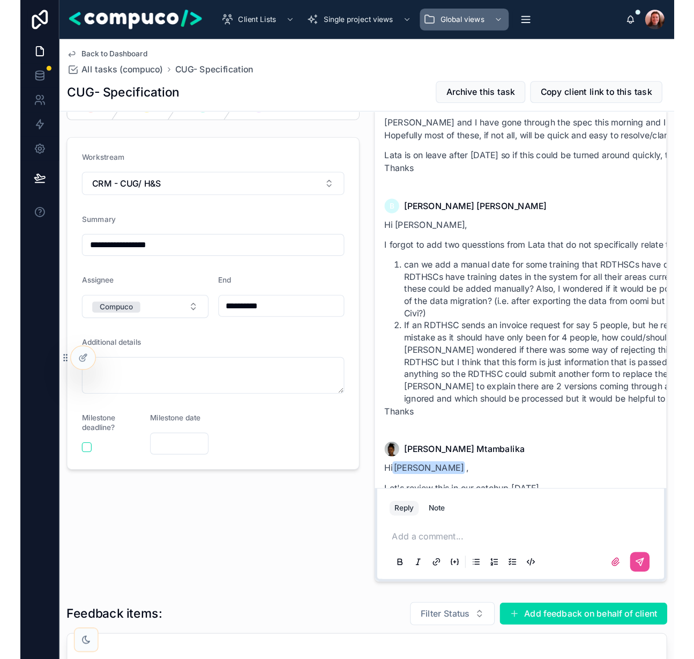
scroll to position [1315, 0]
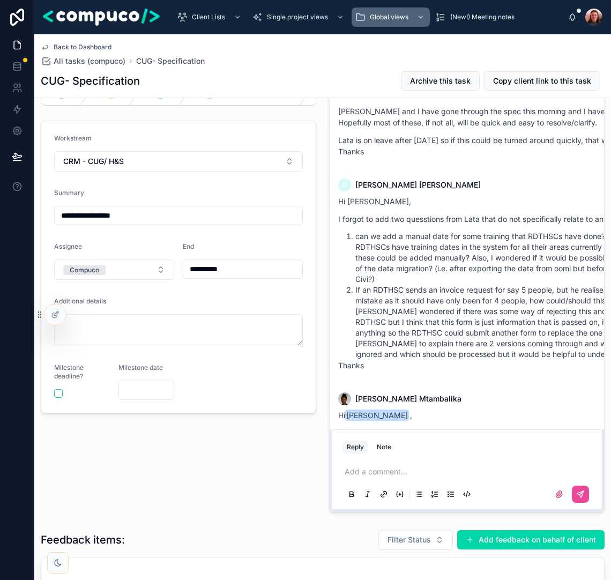
click at [326, 330] on div "B [PERSON_NAME] [DATE] Hi [PERSON_NAME], sorry this does not work as I have a d…" at bounding box center [467, 294] width 288 height 444
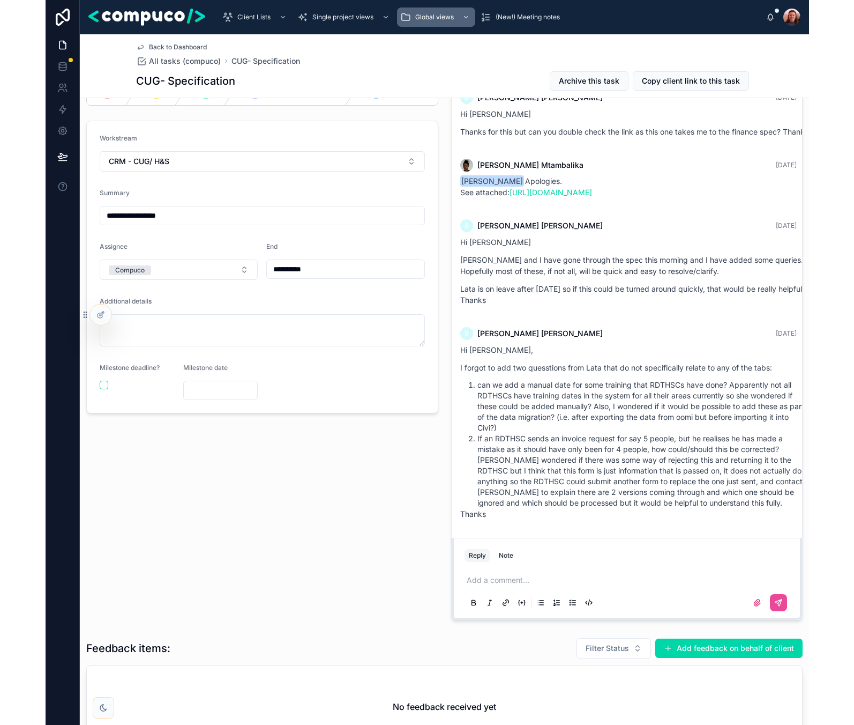
scroll to position [1260, 0]
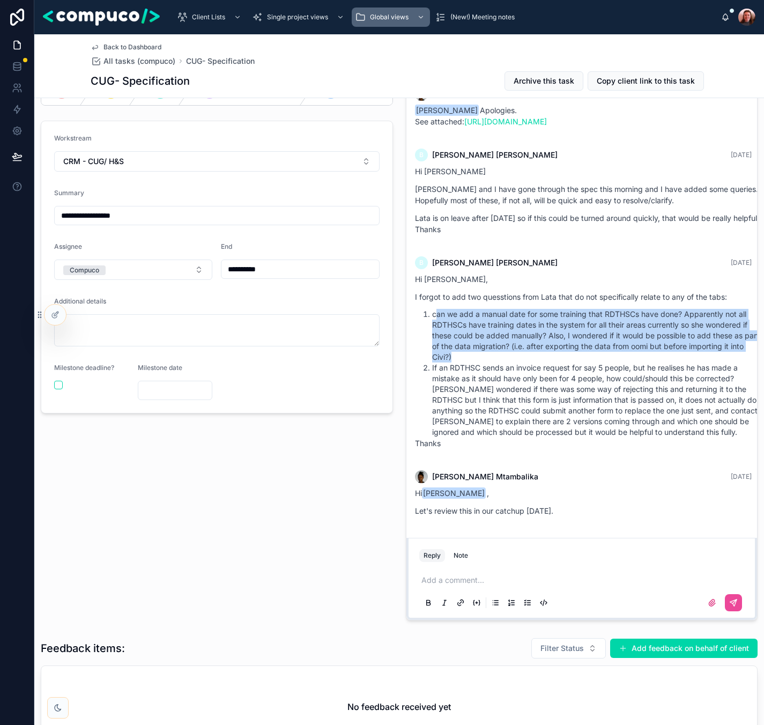
drag, startPoint x: 436, startPoint y: 317, endPoint x: 547, endPoint y: 355, distance: 117.6
click at [546, 355] on li "can we add a manual date for some training that RDTHSCs have done? Apparently n…" at bounding box center [598, 336] width 332 height 54
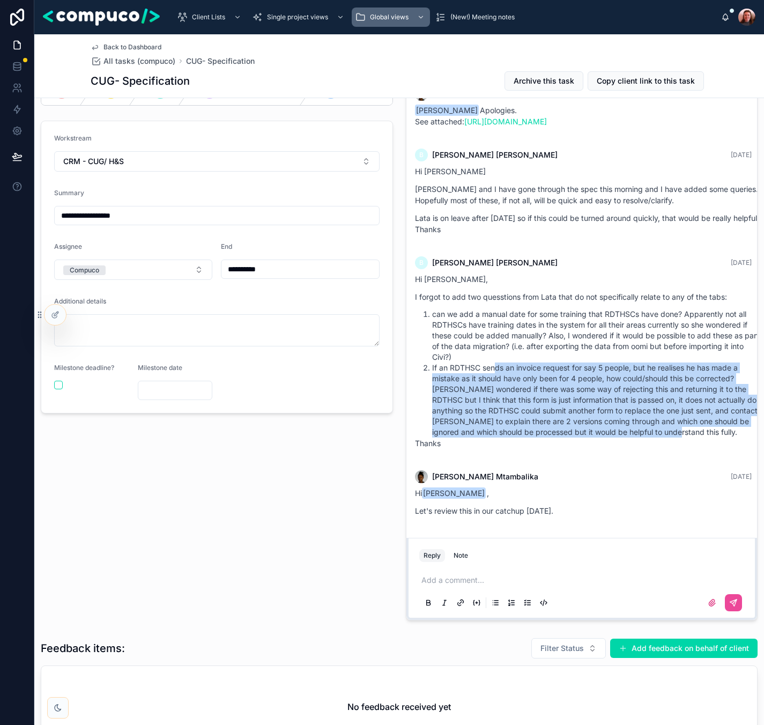
drag, startPoint x: 664, startPoint y: 433, endPoint x: 495, endPoint y: 368, distance: 180.9
click at [495, 368] on li "If an RDTHSC sends an invoice request for say 5 people, but he realises he has …" at bounding box center [598, 399] width 332 height 75
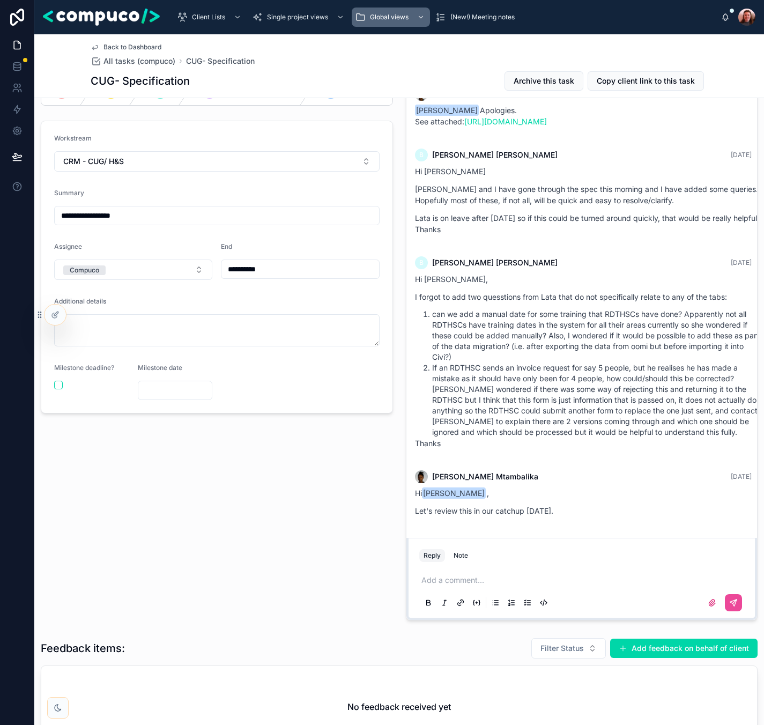
click at [471, 361] on li "can we add a manual date for some training that RDTHSCs have done? Apparently n…" at bounding box center [598, 336] width 332 height 54
drag, startPoint x: 466, startPoint y: 359, endPoint x: 430, endPoint y: 354, distance: 35.8
click at [430, 354] on ol "can we add a manual date for some training that RDTHSCs have done? Apparently n…" at bounding box center [590, 373] width 350 height 129
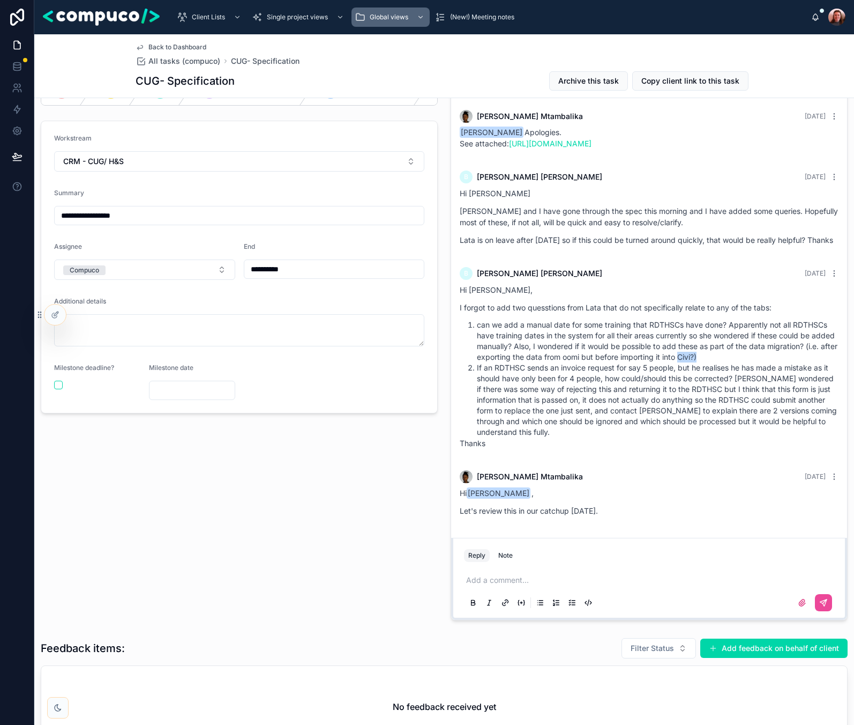
scroll to position [1217, 0]
click at [546, 353] on li "can we add a manual date for some training that RDTHSCs have done? Apparently n…" at bounding box center [658, 340] width 362 height 43
click at [546, 339] on li "can we add a manual date for some training that RDTHSCs have done? Apparently n…" at bounding box center [658, 340] width 362 height 43
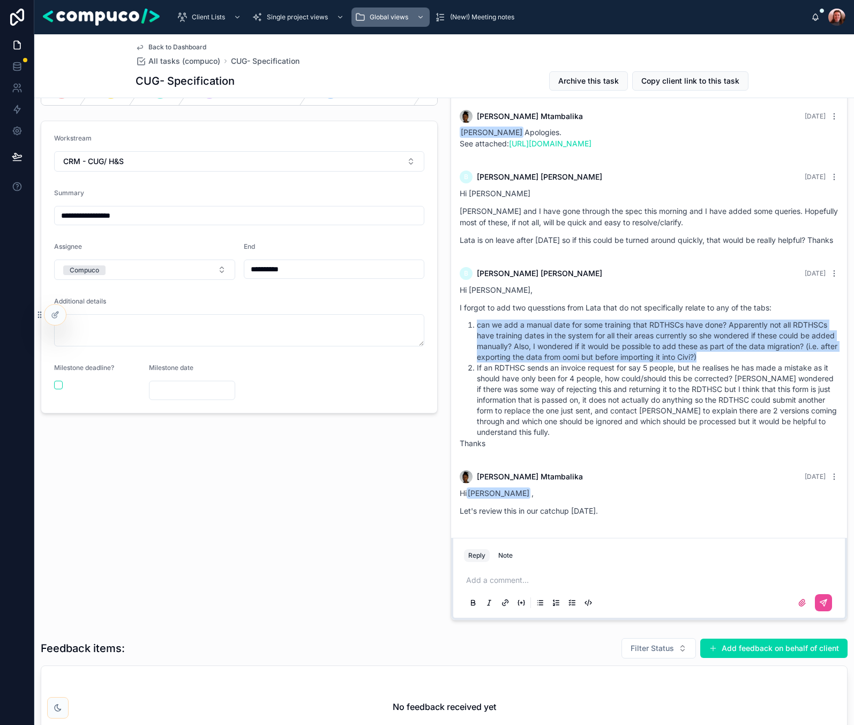
drag, startPoint x: 722, startPoint y: 366, endPoint x: 473, endPoint y: 337, distance: 250.4
click at [477, 337] on li "can we add a manual date for some training that RDTHSCs have done? Apparently n…" at bounding box center [658, 340] width 362 height 43
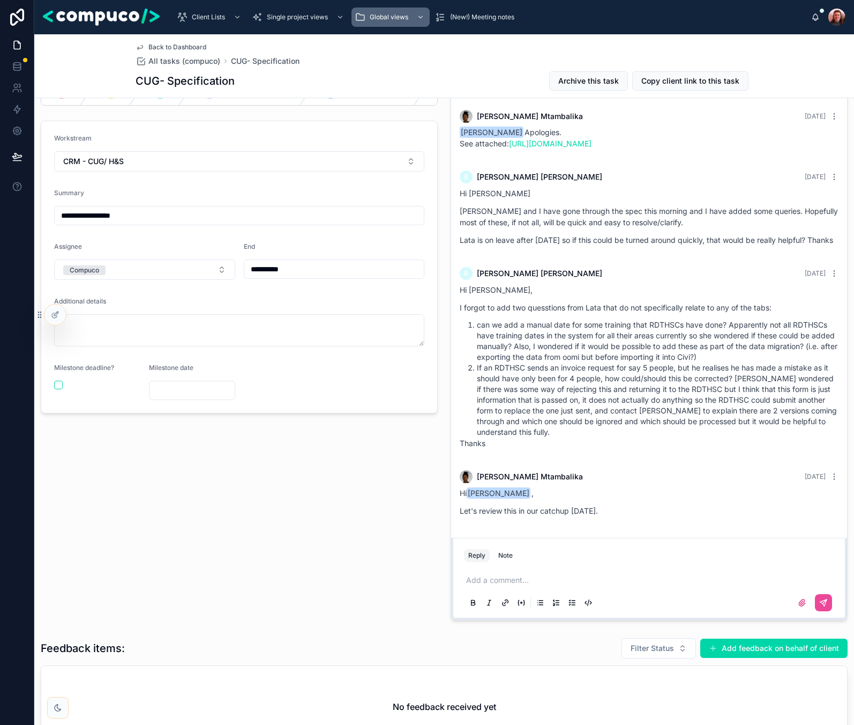
click at [546, 403] on li "If an RDTHSC sends an invoice request for say 5 people, but he realises he has …" at bounding box center [658, 399] width 362 height 75
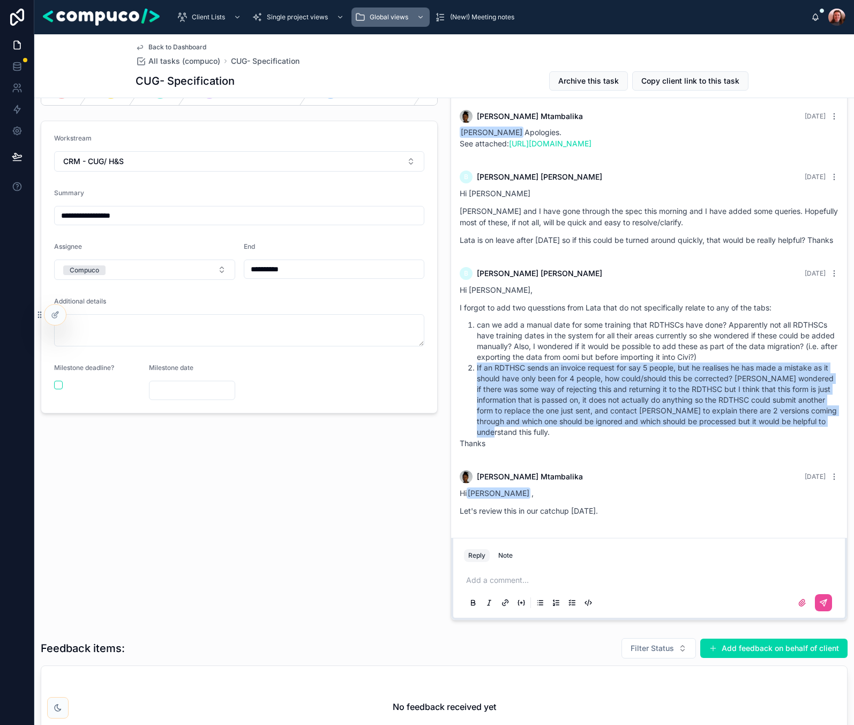
drag, startPoint x: 517, startPoint y: 380, endPoint x: 838, endPoint y: 435, distance: 325.3
click at [546, 435] on li "If an RDTHSC sends an invoice request for say 5 people, but he realises he has …" at bounding box center [658, 399] width 362 height 75
drag, startPoint x: 836, startPoint y: 435, endPoint x: 477, endPoint y: 379, distance: 363.5
click at [477, 379] on li "If an RDTHSC sends an invoice request for say 5 people, but he realises he has …" at bounding box center [658, 399] width 362 height 75
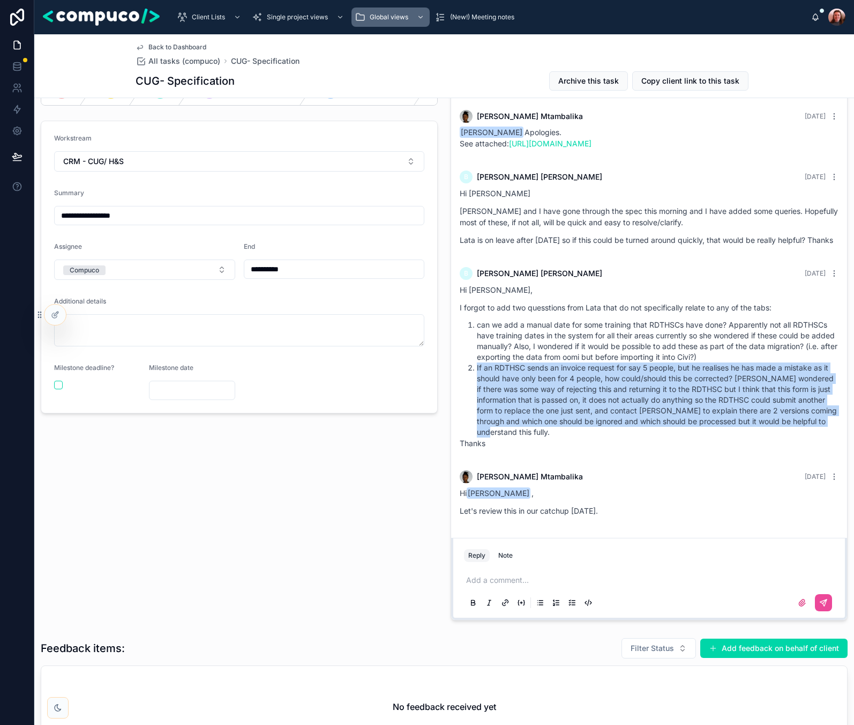
click at [477, 379] on li "If an RDTHSC sends an invoice request for say 5 people, but he realises he has …" at bounding box center [658, 399] width 362 height 75
drag, startPoint x: 477, startPoint y: 379, endPoint x: 839, endPoint y: 434, distance: 366.5
click at [546, 434] on div "B [PERSON_NAME] [DATE] Hi [PERSON_NAME], I forgot to add two quesstions from La…" at bounding box center [649, 361] width 392 height 201
drag, startPoint x: 837, startPoint y: 434, endPoint x: 471, endPoint y: 379, distance: 369.7
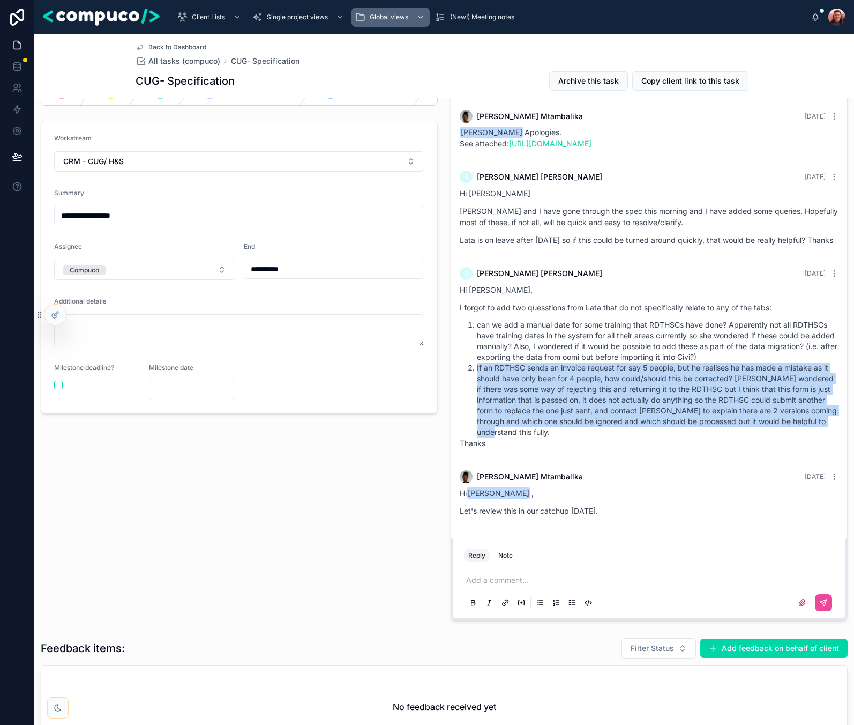
click at [477, 379] on li "If an RDTHSC sends an invoice request for say 5 people, but he realises he has …" at bounding box center [658, 399] width 362 height 75
drag, startPoint x: 476, startPoint y: 377, endPoint x: 814, endPoint y: 432, distance: 342.6
click at [546, 432] on li "If an RDTHSC sends an invoice request for say 5 people, but he realises he has …" at bounding box center [658, 399] width 362 height 75
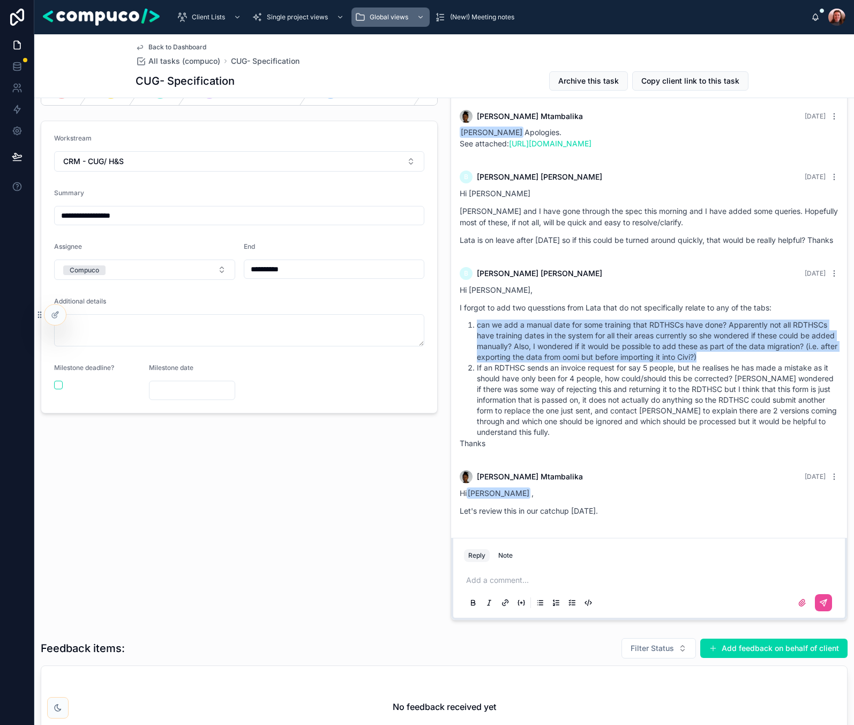
drag, startPoint x: 721, startPoint y: 366, endPoint x: 457, endPoint y: 336, distance: 266.0
click at [457, 336] on div "B [PERSON_NAME] [DATE] Hi [PERSON_NAME], I forgot to add two quesstions from La…" at bounding box center [649, 361] width 392 height 201
click at [499, 362] on li "can we add a manual date for some training that RDTHSCs have done? Apparently n…" at bounding box center [658, 340] width 362 height 43
drag, startPoint x: 479, startPoint y: 339, endPoint x: 731, endPoint y: 368, distance: 254.1
click at [546, 362] on li "can we add a manual date for some training that RDTHSCs have done? Apparently n…" at bounding box center [658, 340] width 362 height 43
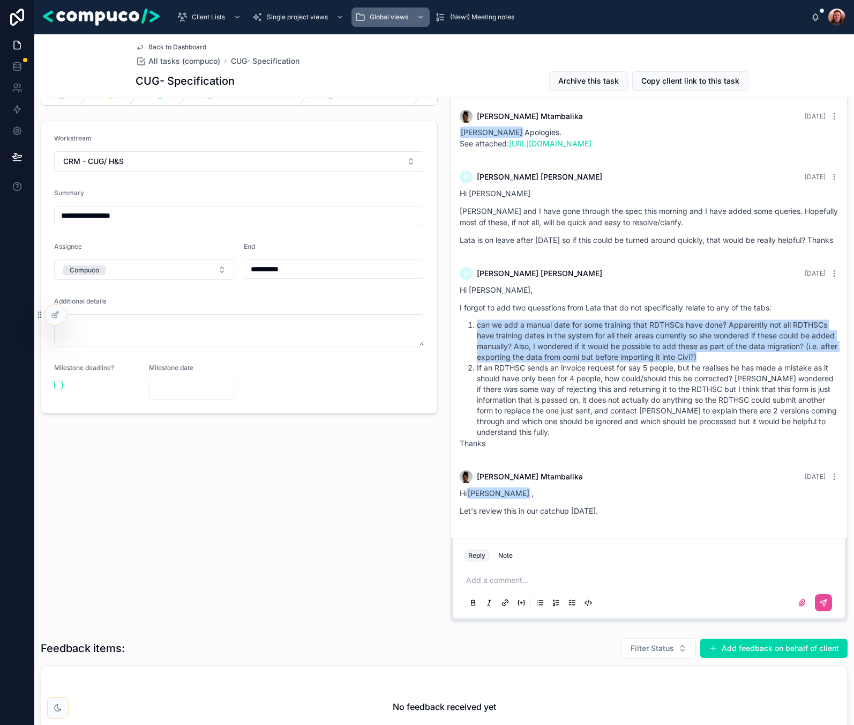
click at [546, 362] on li "can we add a manual date for some training that RDTHSCs have done? Apparently n…" at bounding box center [658, 340] width 362 height 43
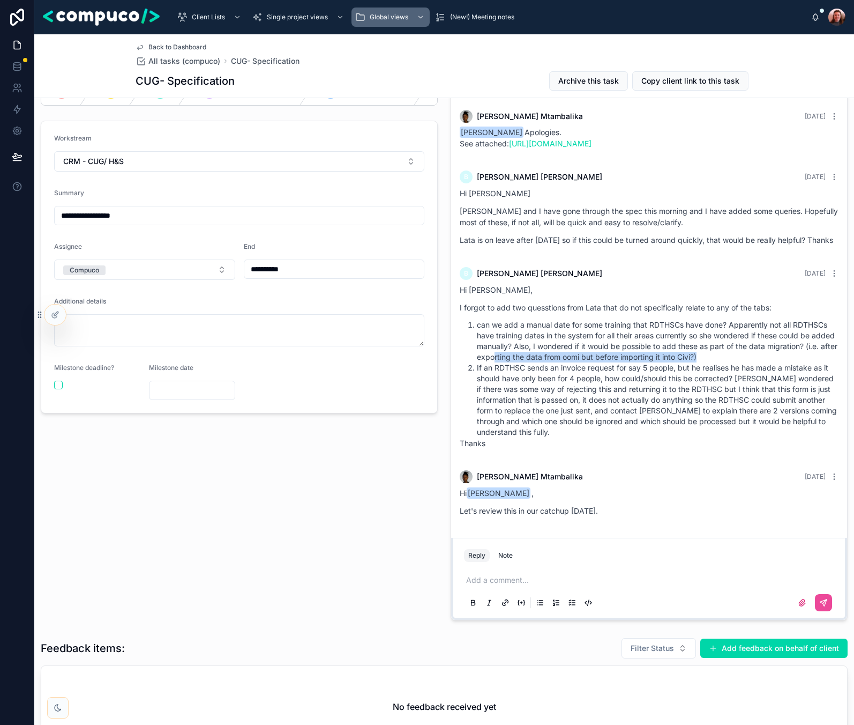
drag, startPoint x: 731, startPoint y: 368, endPoint x: 514, endPoint y: 369, distance: 217.1
click at [514, 362] on li "can we add a manual date for some training that RDTHSCs have done? Apparently n…" at bounding box center [658, 340] width 362 height 43
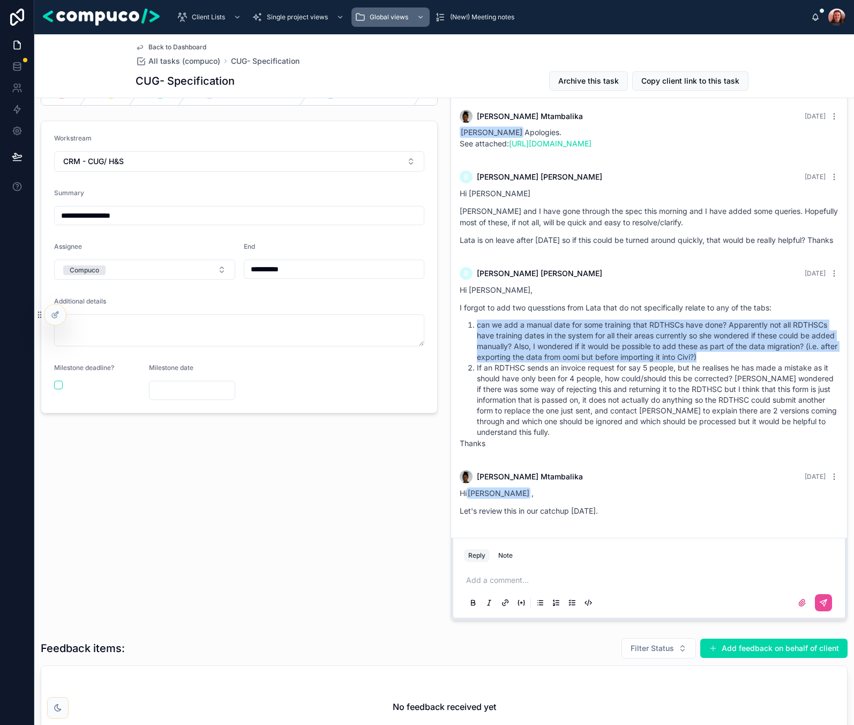
drag, startPoint x: 475, startPoint y: 338, endPoint x: 743, endPoint y: 365, distance: 269.8
click at [546, 362] on li "can we add a manual date for some training that RDTHSCs have done? Apparently n…" at bounding box center [658, 340] width 362 height 43
drag, startPoint x: 739, startPoint y: 365, endPoint x: 482, endPoint y: 338, distance: 258.1
click at [482, 338] on li "can we add a manual date for some training that RDTHSCs have done? Apparently n…" at bounding box center [658, 340] width 362 height 43
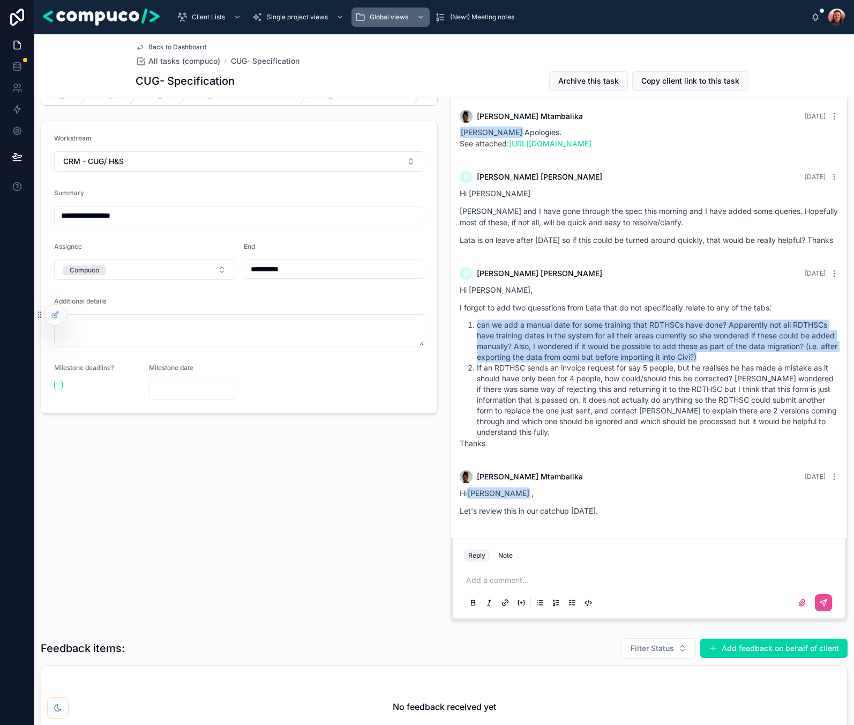
drag, startPoint x: 479, startPoint y: 337, endPoint x: 715, endPoint y: 365, distance: 237.5
click at [546, 362] on li "can we add a manual date for some training that RDTHSCs have done? Apparently n…" at bounding box center [658, 340] width 362 height 43
drag, startPoint x: 719, startPoint y: 367, endPoint x: 477, endPoint y: 336, distance: 244.3
click at [477, 336] on li "can we add a manual date for some training that RDTHSCs have done? Apparently n…" at bounding box center [658, 340] width 362 height 43
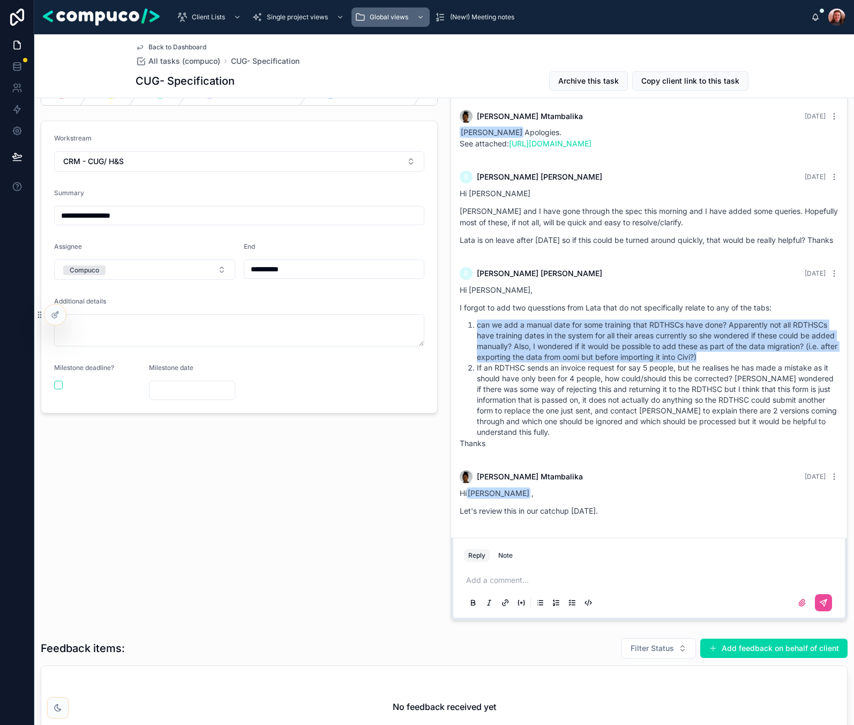
click at [477, 336] on li "can we add a manual date for some training that RDTHSCs have done? Apparently n…" at bounding box center [658, 340] width 362 height 43
drag, startPoint x: 477, startPoint y: 336, endPoint x: 721, endPoint y: 365, distance: 245.7
click at [546, 362] on li "can we add a manual date for some training that RDTHSCs have done? Apparently n…" at bounding box center [658, 340] width 362 height 43
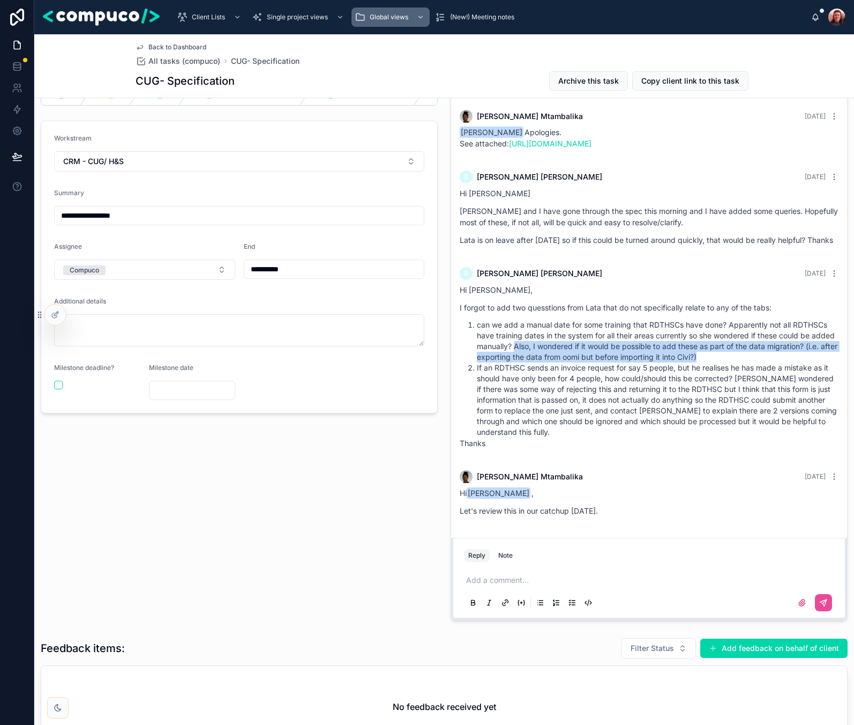
drag, startPoint x: 721, startPoint y: 365, endPoint x: 514, endPoint y: 356, distance: 207.1
click at [514, 356] on li "can we add a manual date for some training that RDTHSCs have done? Apparently n…" at bounding box center [658, 340] width 362 height 43
drag, startPoint x: 514, startPoint y: 356, endPoint x: 739, endPoint y: 368, distance: 225.4
click at [546, 362] on li "can we add a manual date for some training that RDTHSCs have done? Apparently n…" at bounding box center [658, 340] width 362 height 43
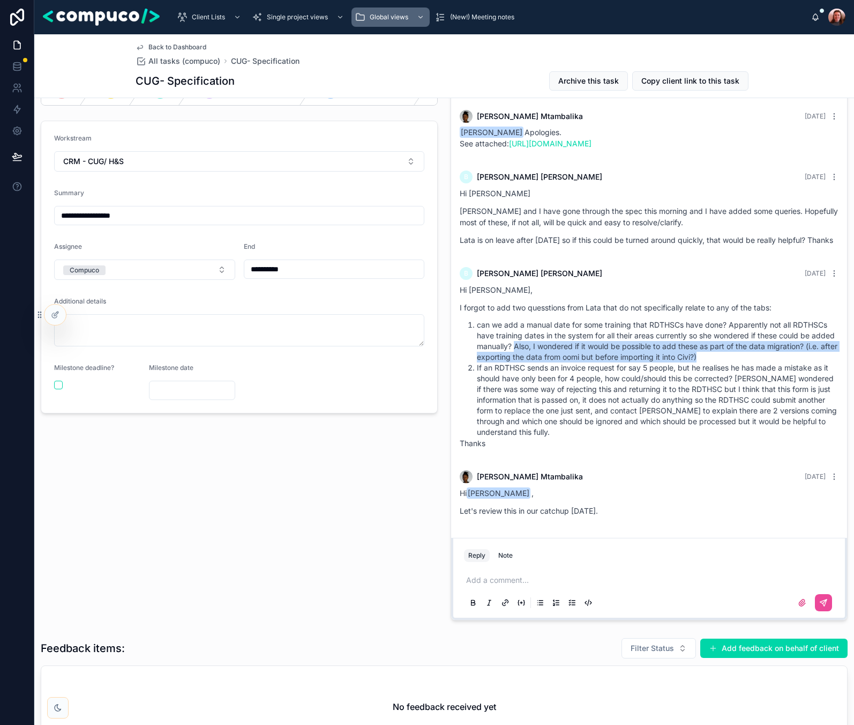
click at [546, 362] on li "can we add a manual date for some training that RDTHSCs have done? Apparently n…" at bounding box center [658, 340] width 362 height 43
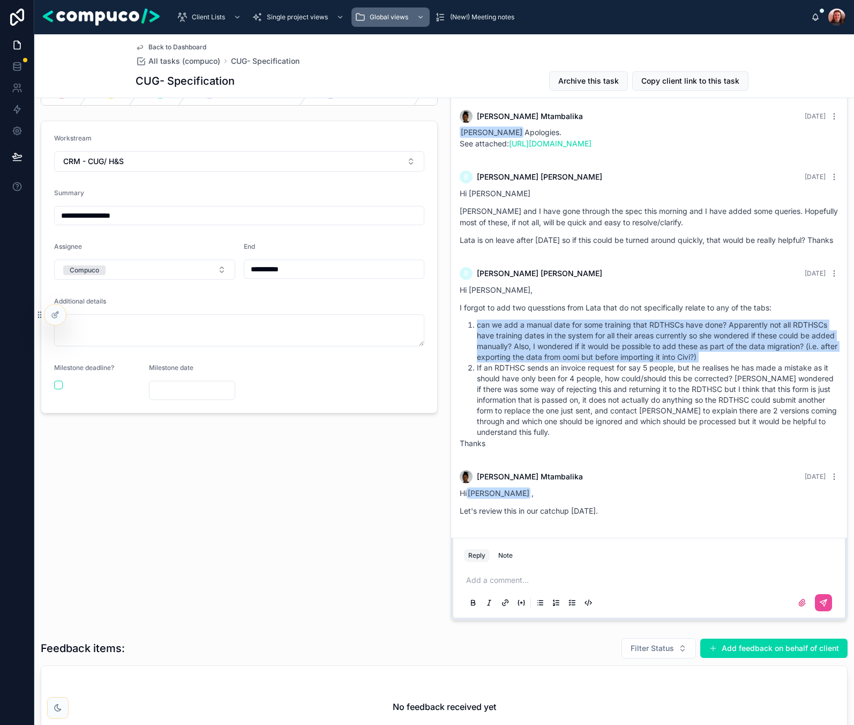
drag, startPoint x: 739, startPoint y: 368, endPoint x: 476, endPoint y: 337, distance: 265.0
click at [477, 337] on li "can we add a manual date for some training that RDTHSCs have done? Apparently n…" at bounding box center [658, 340] width 362 height 43
drag, startPoint x: 479, startPoint y: 335, endPoint x: 732, endPoint y: 367, distance: 255.5
click at [546, 362] on li "can we add a manual date for some training that RDTHSCs have done? Apparently n…" at bounding box center [658, 340] width 362 height 43
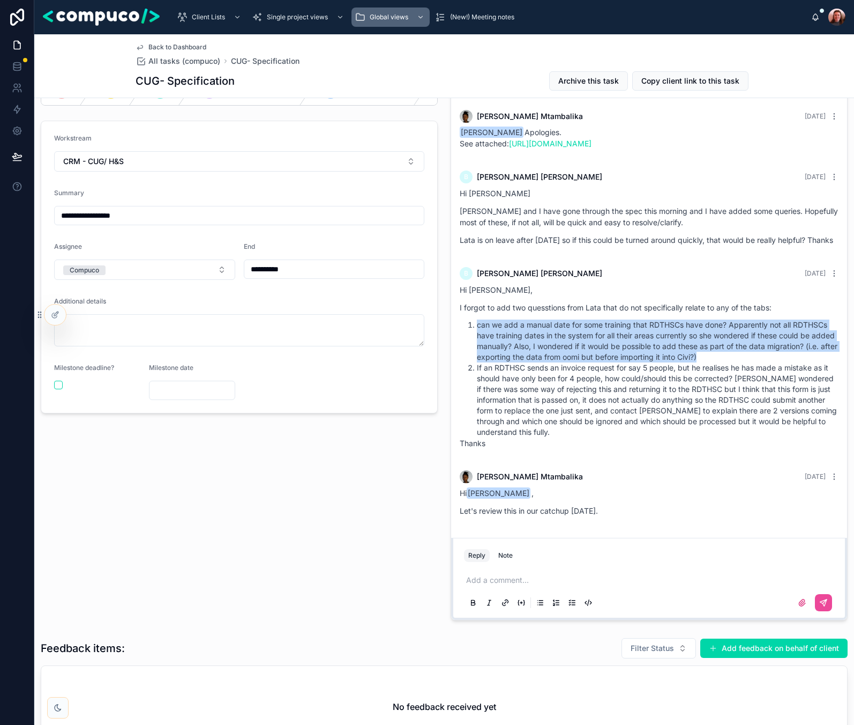
click at [546, 362] on li "can we add a manual date for some training that RDTHSCs have done? Apparently n…" at bounding box center [658, 340] width 362 height 43
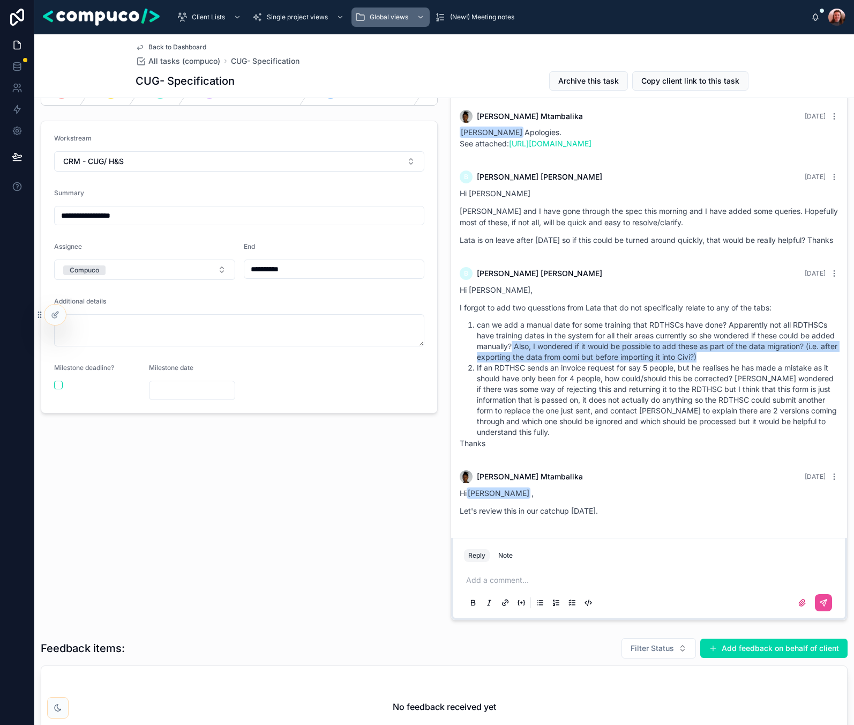
drag, startPoint x: 732, startPoint y: 366, endPoint x: 511, endPoint y: 356, distance: 221.6
click at [511, 356] on li "can we add a manual date for some training that RDTHSCs have done? Apparently n…" at bounding box center [658, 340] width 362 height 43
click at [546, 362] on li "can we add a manual date for some training that RDTHSCs have done? Apparently n…" at bounding box center [658, 340] width 362 height 43
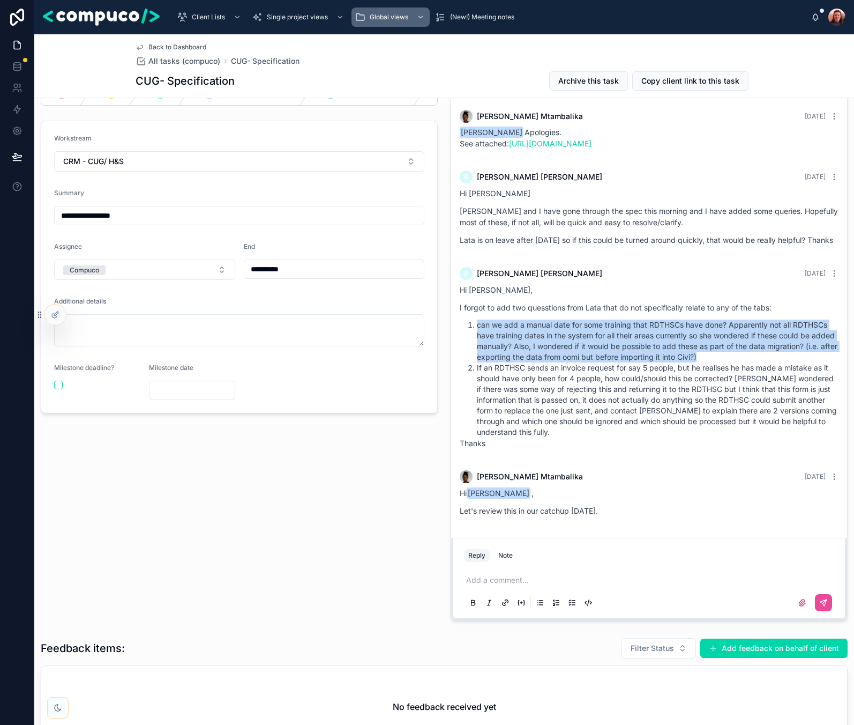
drag, startPoint x: 718, startPoint y: 368, endPoint x: 477, endPoint y: 338, distance: 243.1
click at [477, 338] on li "can we add a manual date for some training that RDTHSCs have done? Apparently n…" at bounding box center [658, 340] width 362 height 43
click at [477, 336] on li "can we add a manual date for some training that RDTHSCs have done? Apparently n…" at bounding box center [658, 340] width 362 height 43
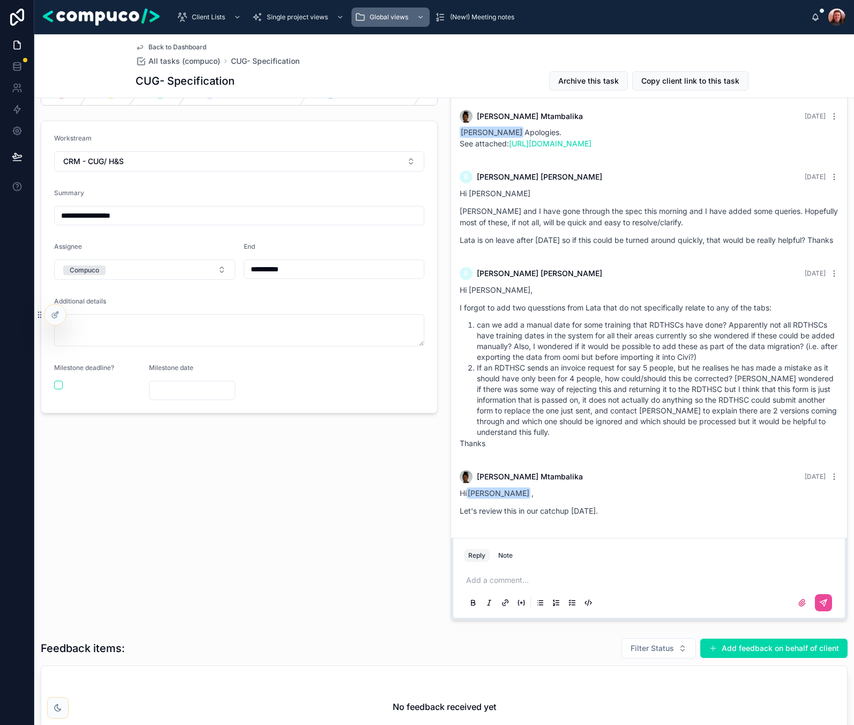
click at [417, 517] on div "**********" at bounding box center [239, 348] width 410 height 552
click at [393, 543] on div "**********" at bounding box center [239, 348] width 410 height 552
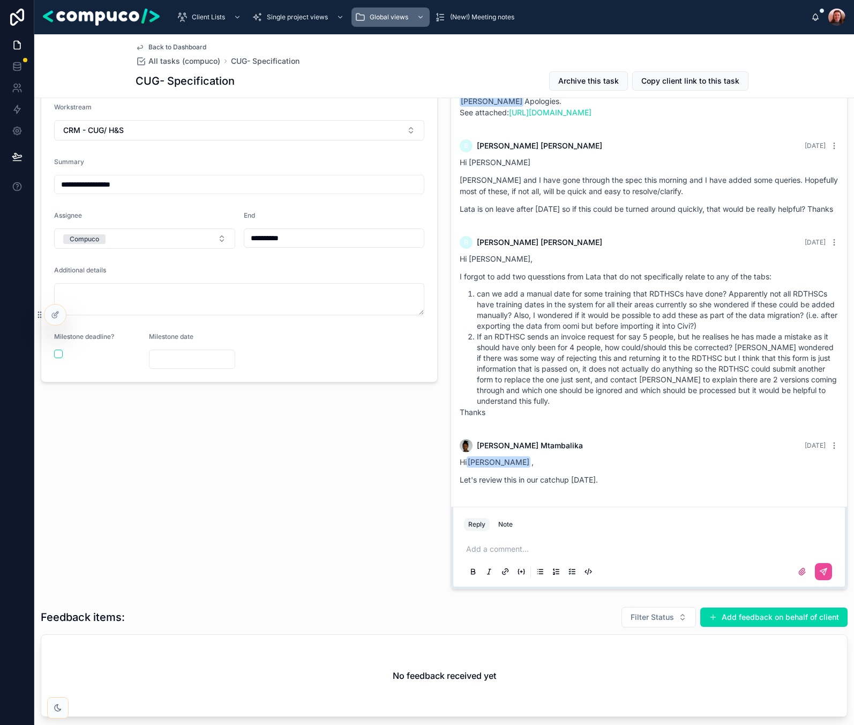
scroll to position [69, 0]
click at [502, 556] on div "Add a comment..." at bounding box center [649, 560] width 370 height 45
click at [505, 551] on p at bounding box center [651, 550] width 370 height 11
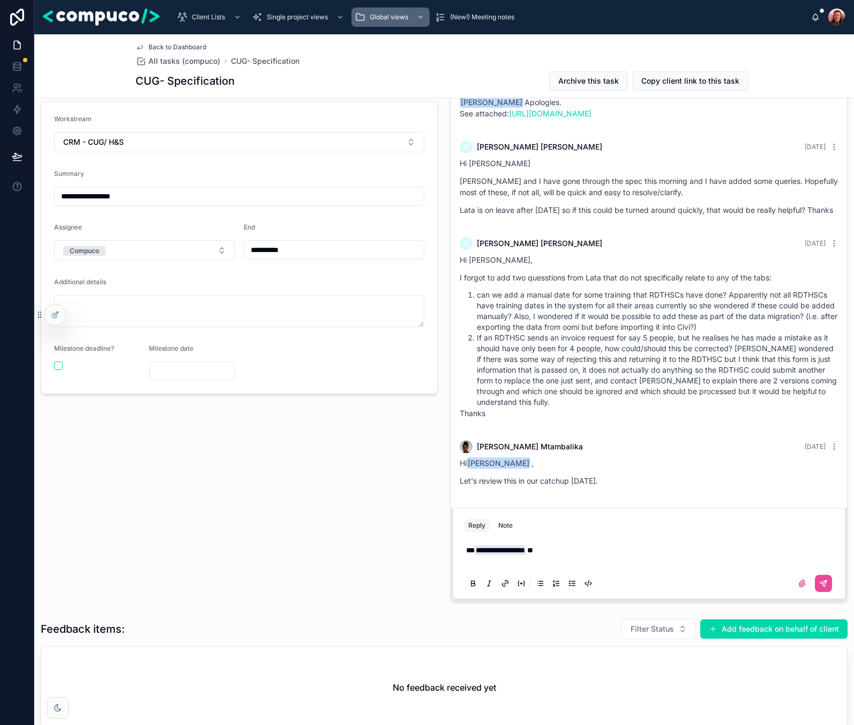
scroll to position [1238, 0]
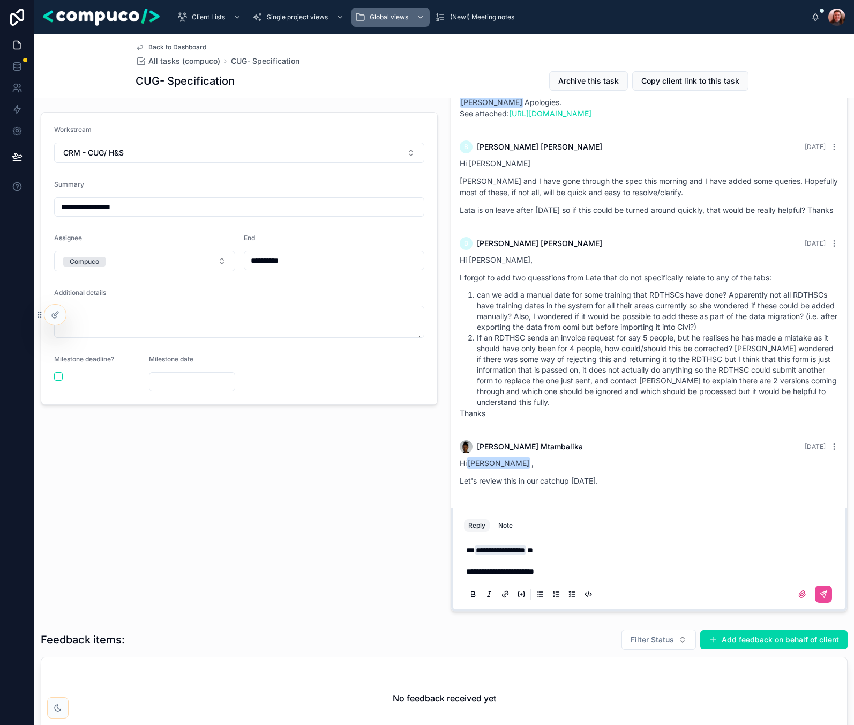
click at [546, 282] on p "I forgot to add two quesstions from Lata that do not specifically relate to any…" at bounding box center [649, 277] width 379 height 11
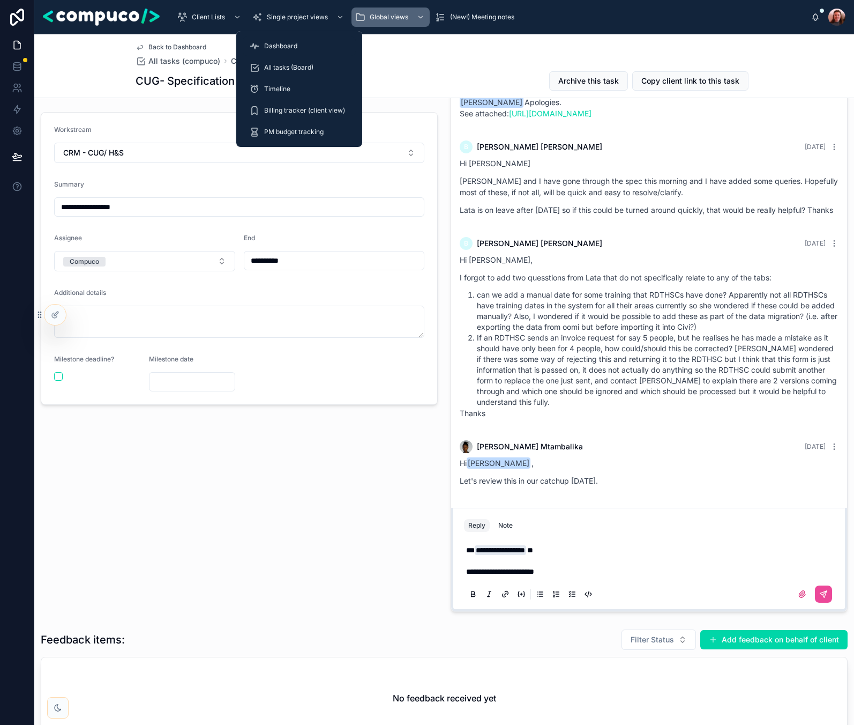
click at [317, 48] on div "Dashboard" at bounding box center [299, 46] width 100 height 17
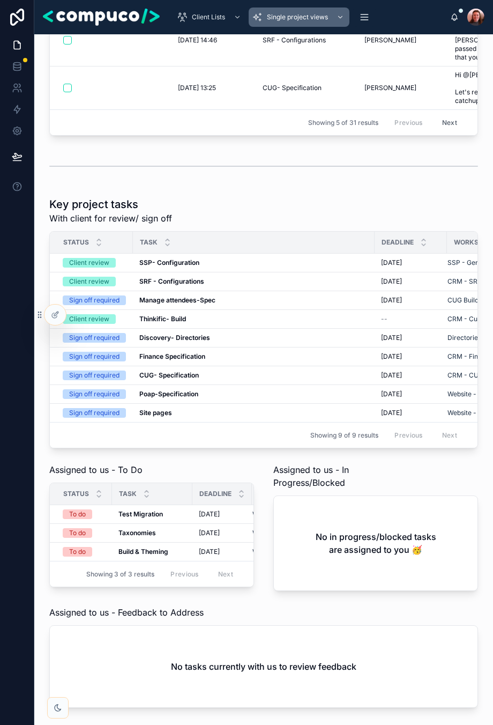
scroll to position [537, 0]
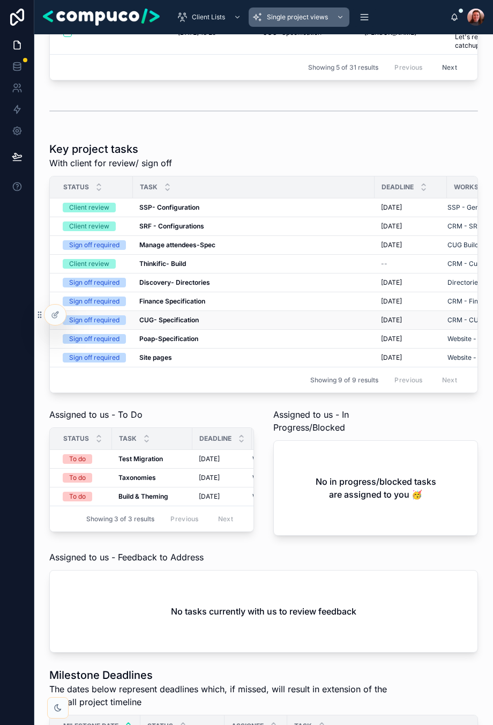
click at [185, 324] on strong "CUG- Specification" at bounding box center [169, 320] width 60 height 8
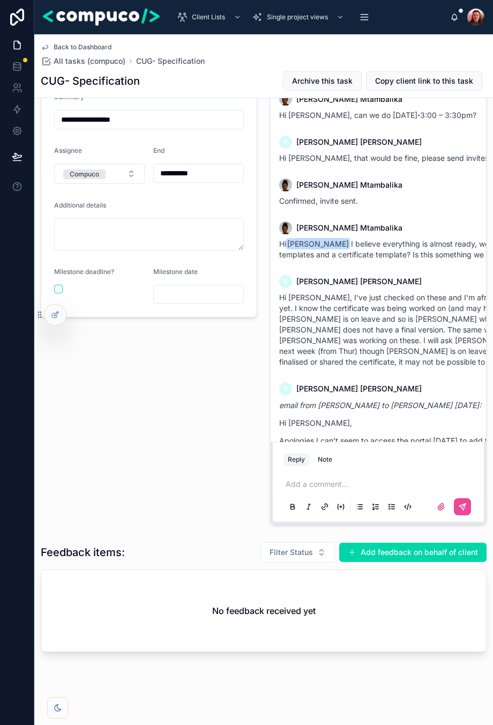
scroll to position [1260, 0]
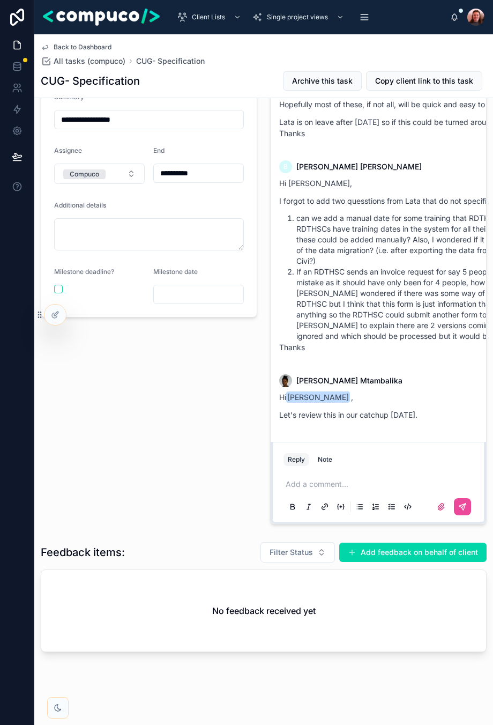
click at [419, 472] on div "Add a comment..." at bounding box center [379, 494] width 190 height 45
click at [368, 483] on p at bounding box center [381, 484] width 190 height 11
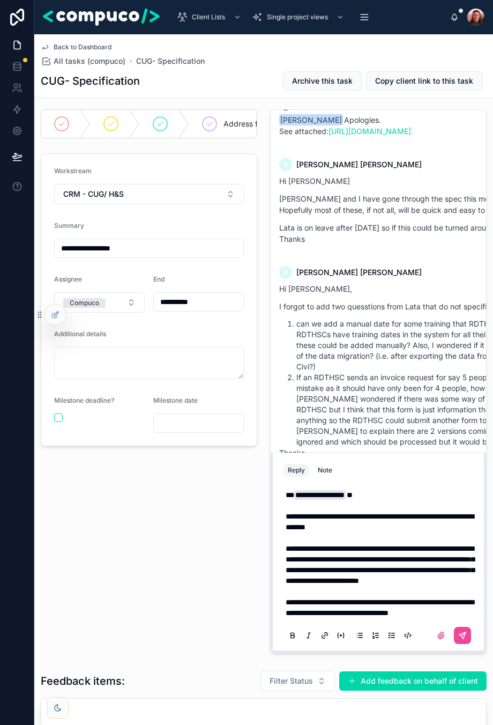
scroll to position [0, 0]
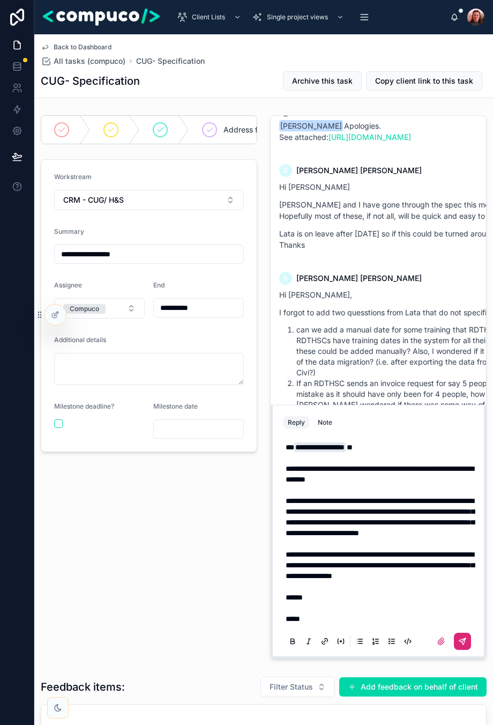
click at [459, 579] on icon at bounding box center [462, 641] width 6 height 6
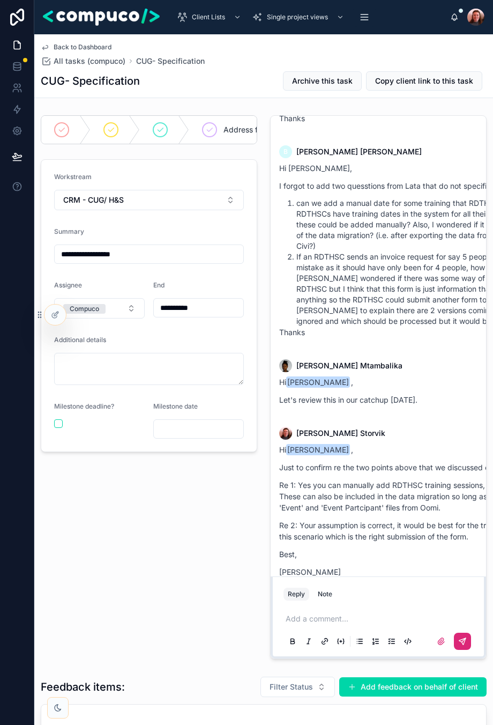
scroll to position [1432, 0]
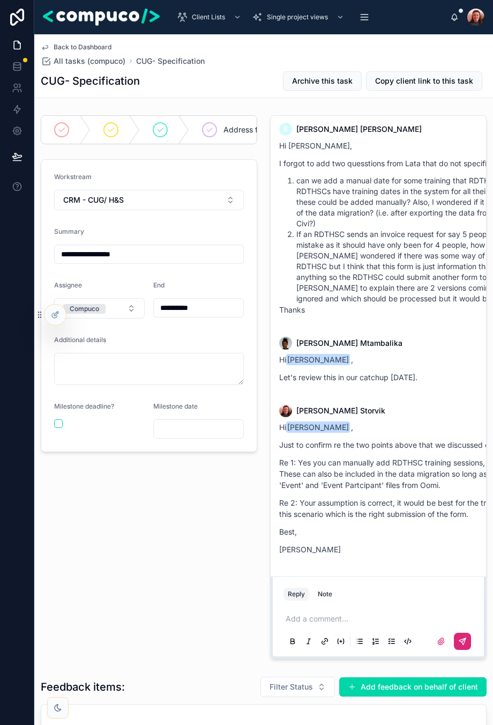
click at [477, 21] on div at bounding box center [475, 17] width 17 height 17
click at [346, 51] on div "Back to Dashboard All tasks (compuco) CUG- Specification" at bounding box center [264, 55] width 446 height 24
